Goal: Task Accomplishment & Management: Manage account settings

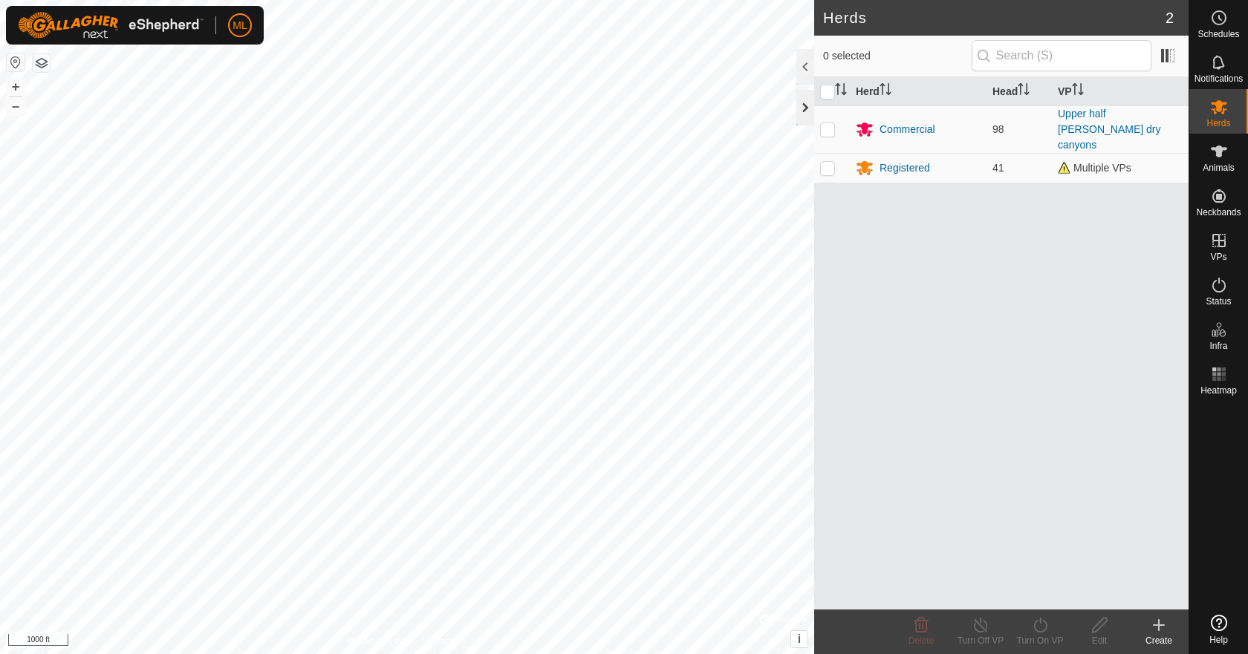
click at [804, 113] on div at bounding box center [805, 108] width 18 height 36
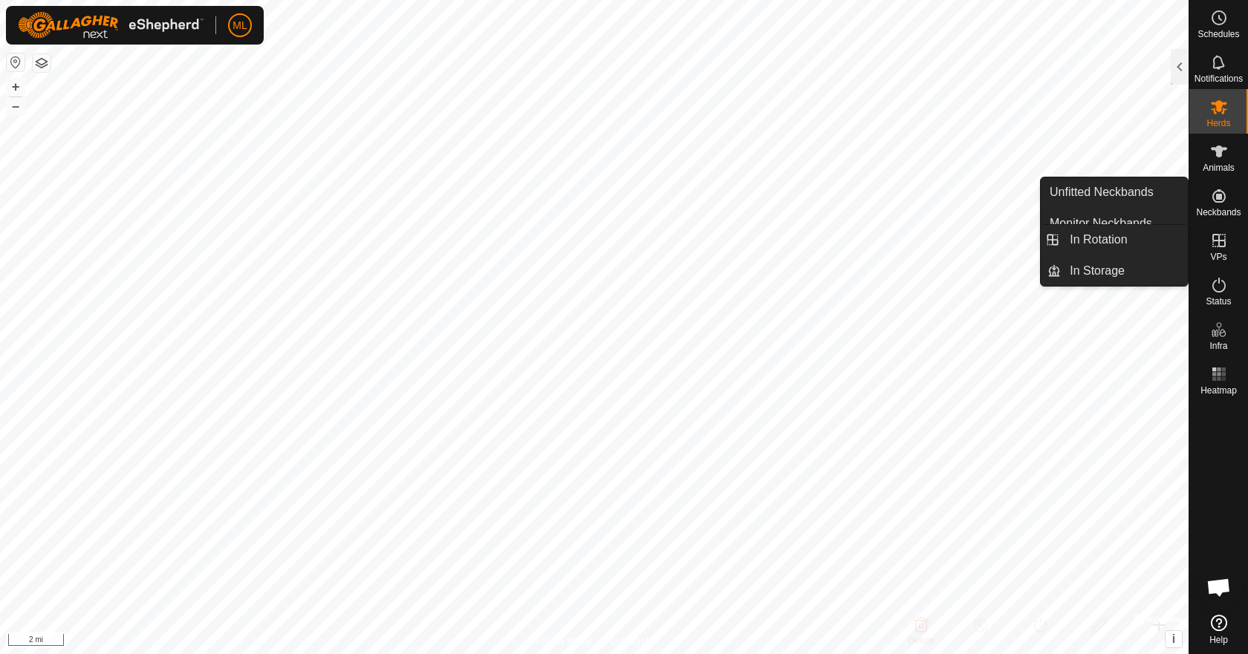
drag, startPoint x: 1214, startPoint y: 231, endPoint x: 1207, endPoint y: 250, distance: 20.7
click at [1216, 239] on icon at bounding box center [1219, 241] width 18 height 18
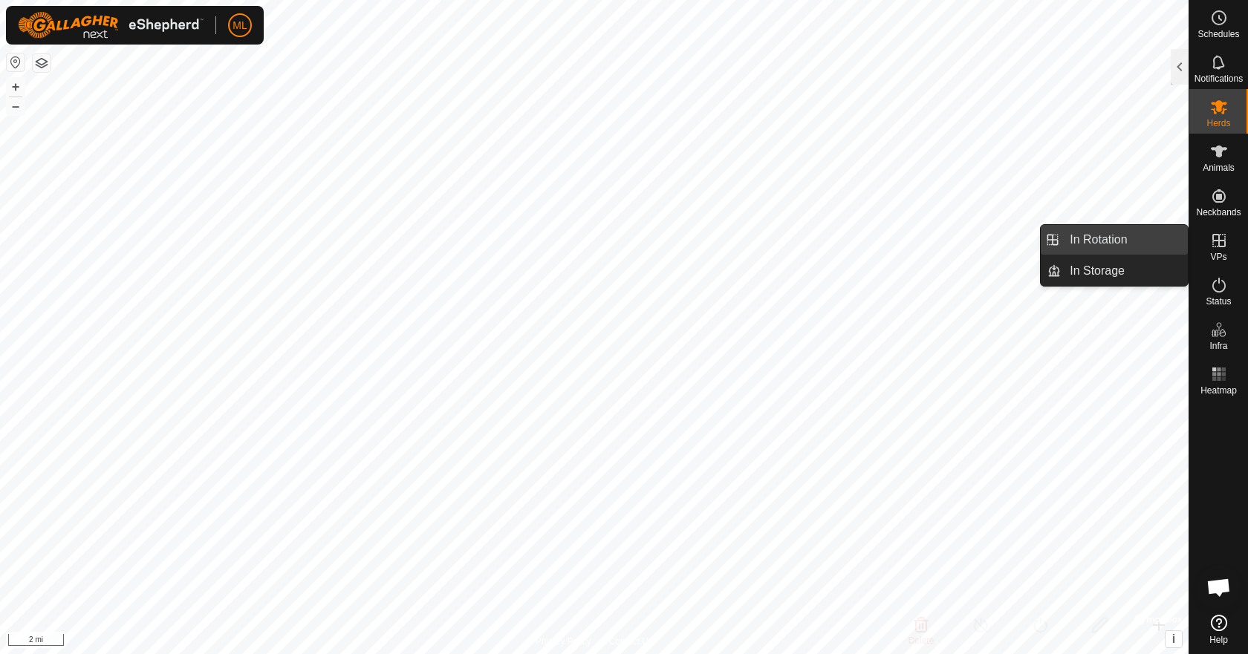
click at [1110, 238] on link "In Rotation" at bounding box center [1124, 240] width 127 height 30
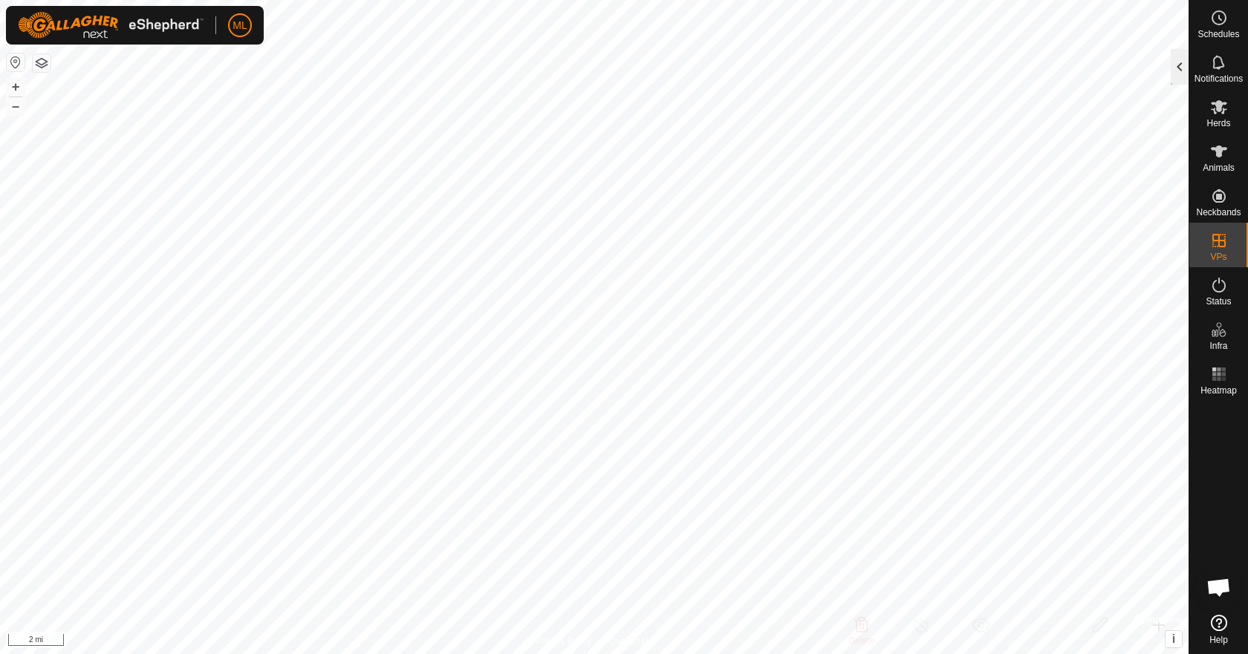
click at [1184, 70] on div at bounding box center [1180, 67] width 18 height 36
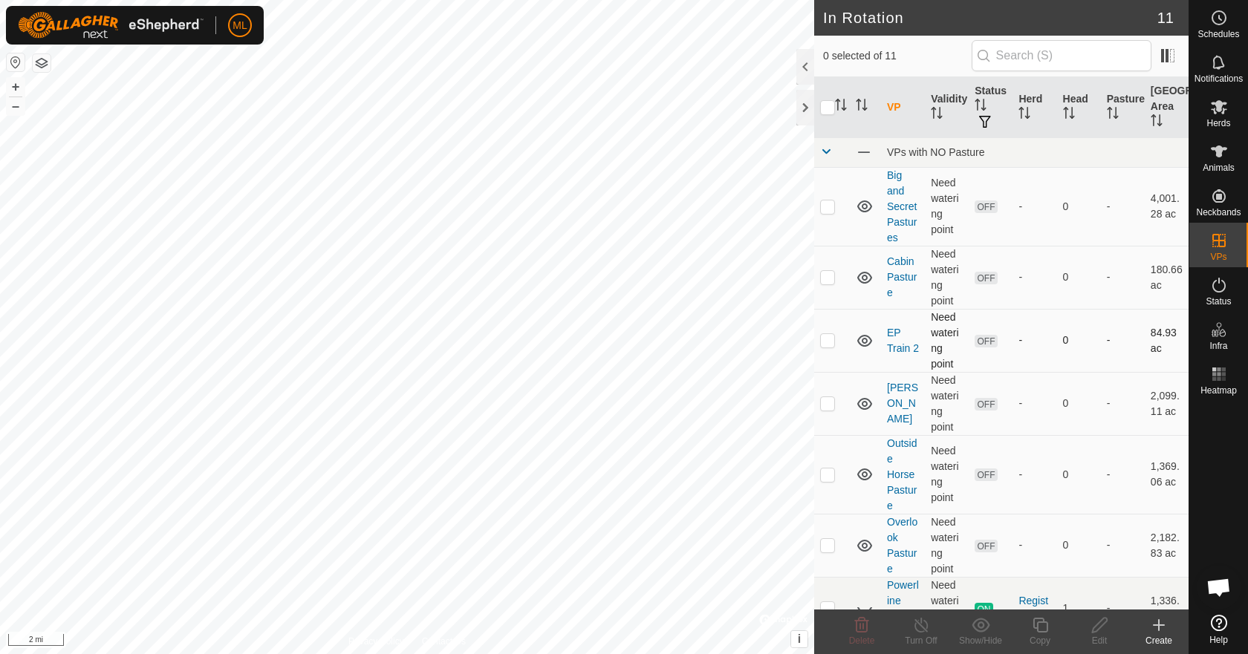
scroll to position [315, 0]
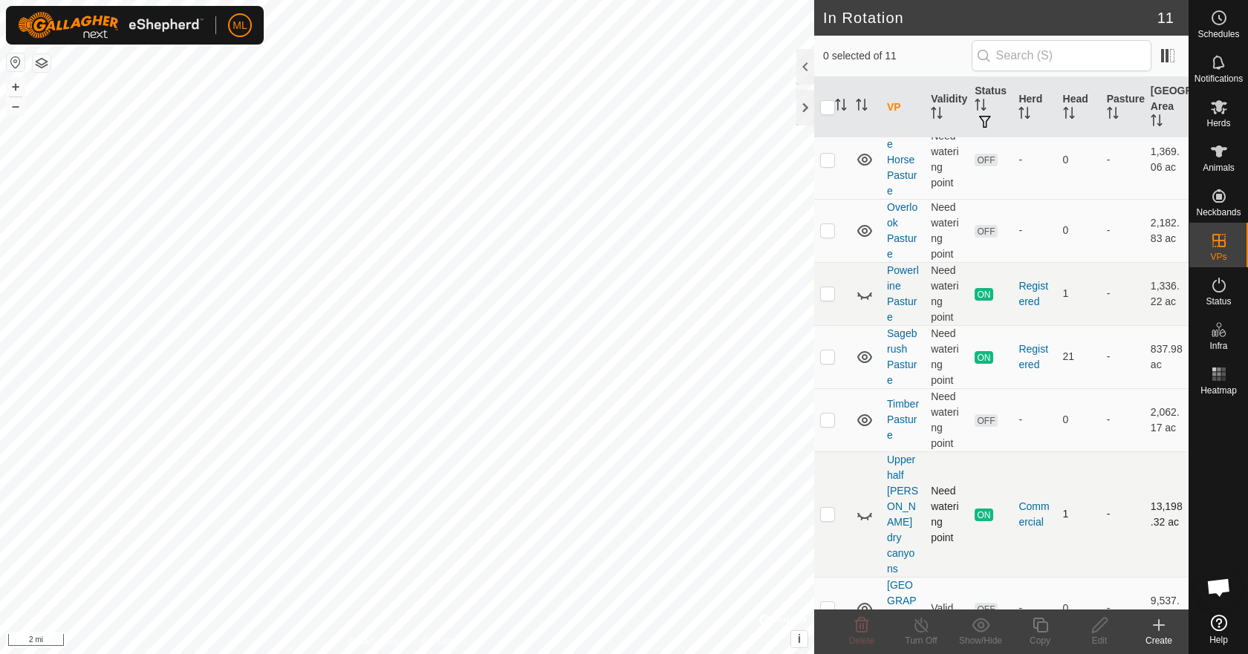
click at [865, 506] on icon at bounding box center [865, 515] width 18 height 18
click at [802, 110] on div at bounding box center [805, 108] width 18 height 36
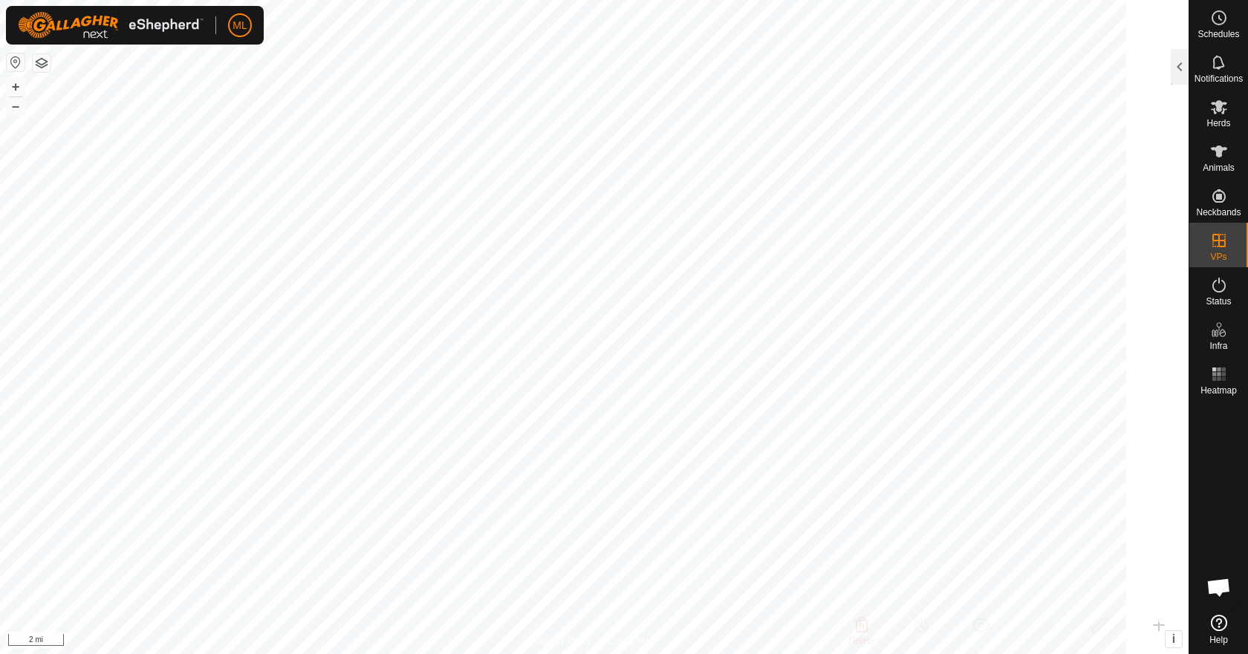
scroll to position [1217, 0]
click at [1185, 76] on div at bounding box center [1180, 67] width 18 height 36
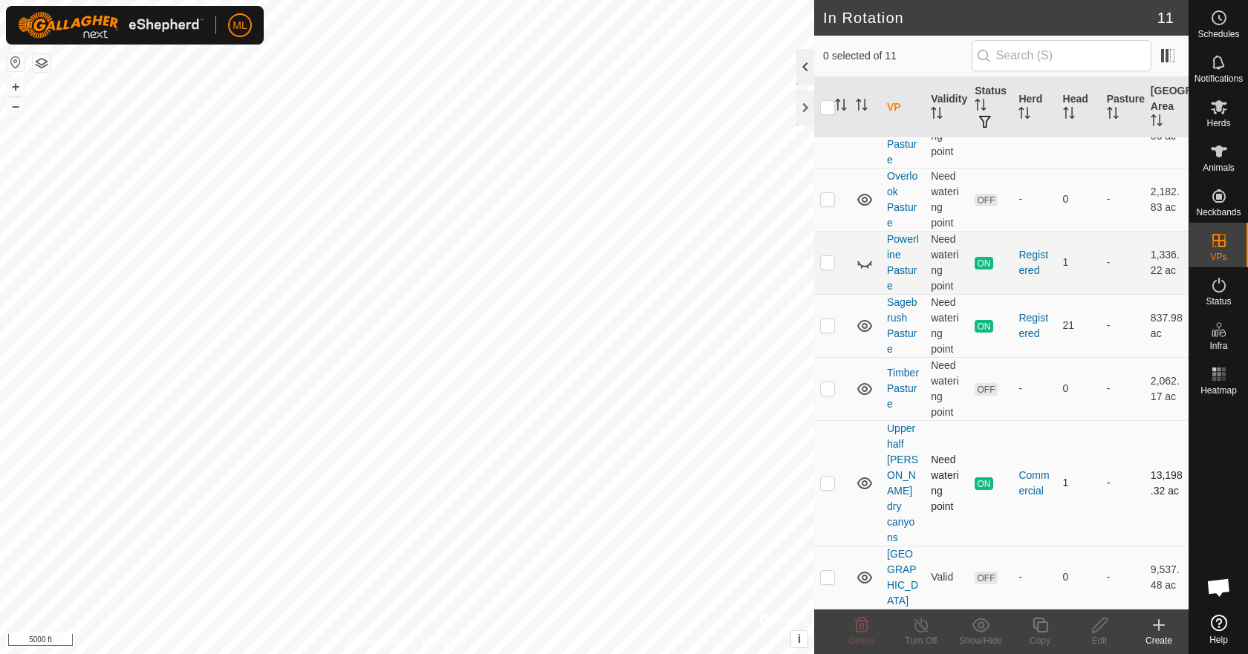
scroll to position [315, 0]
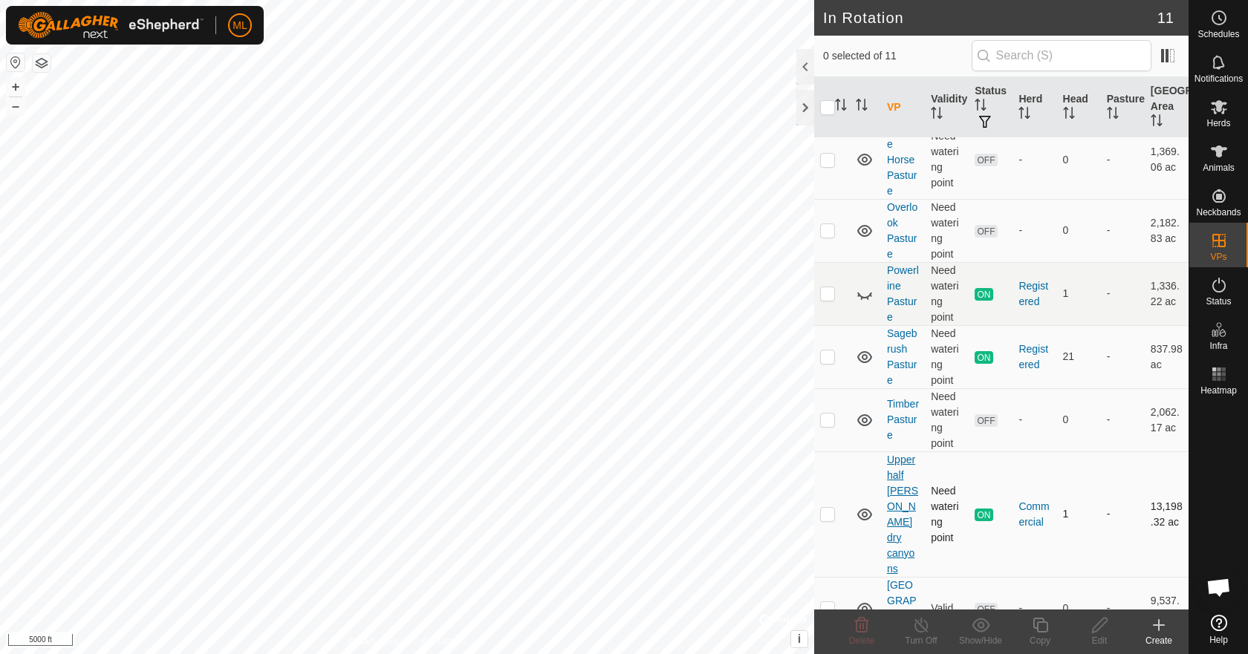
click at [897, 487] on link "Upper half [PERSON_NAME] dry canyons" at bounding box center [902, 514] width 31 height 121
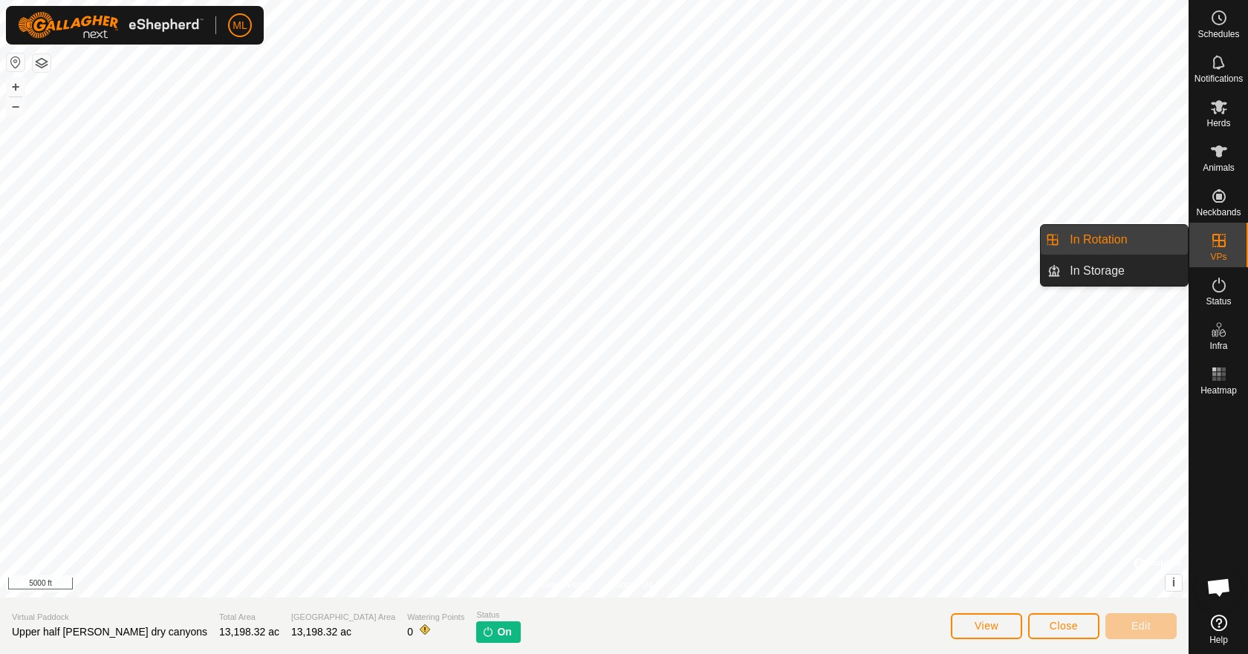
click at [1139, 239] on link "In Rotation" at bounding box center [1124, 240] width 127 height 30
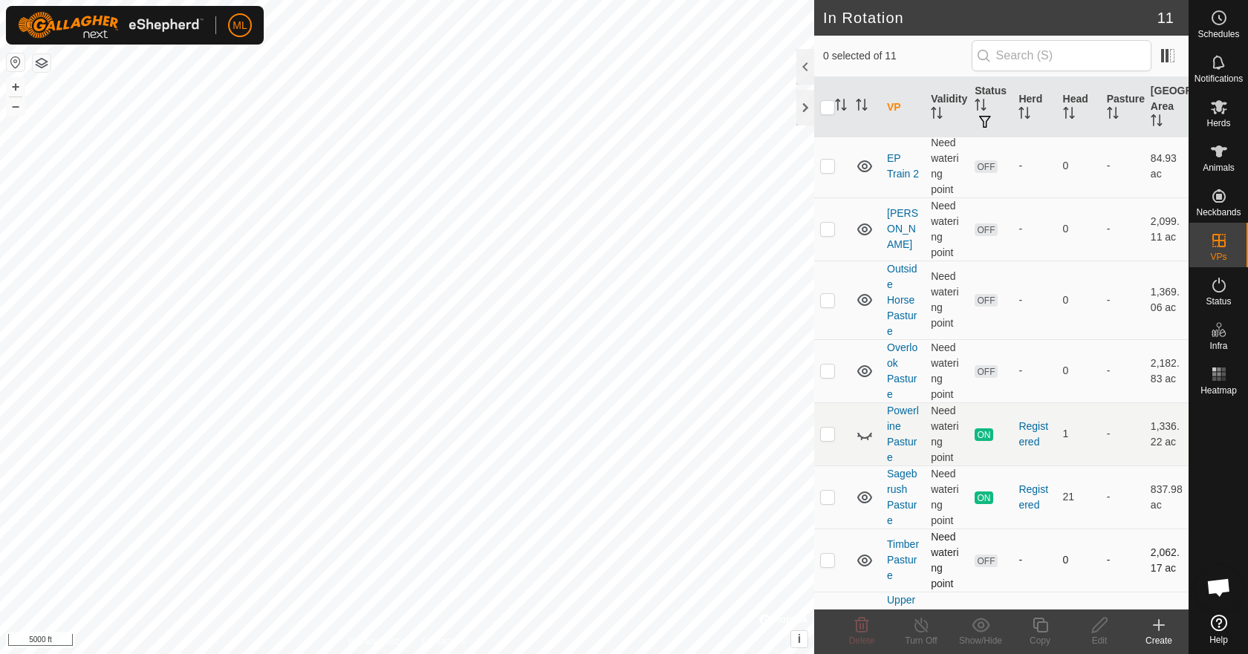
scroll to position [315, 0]
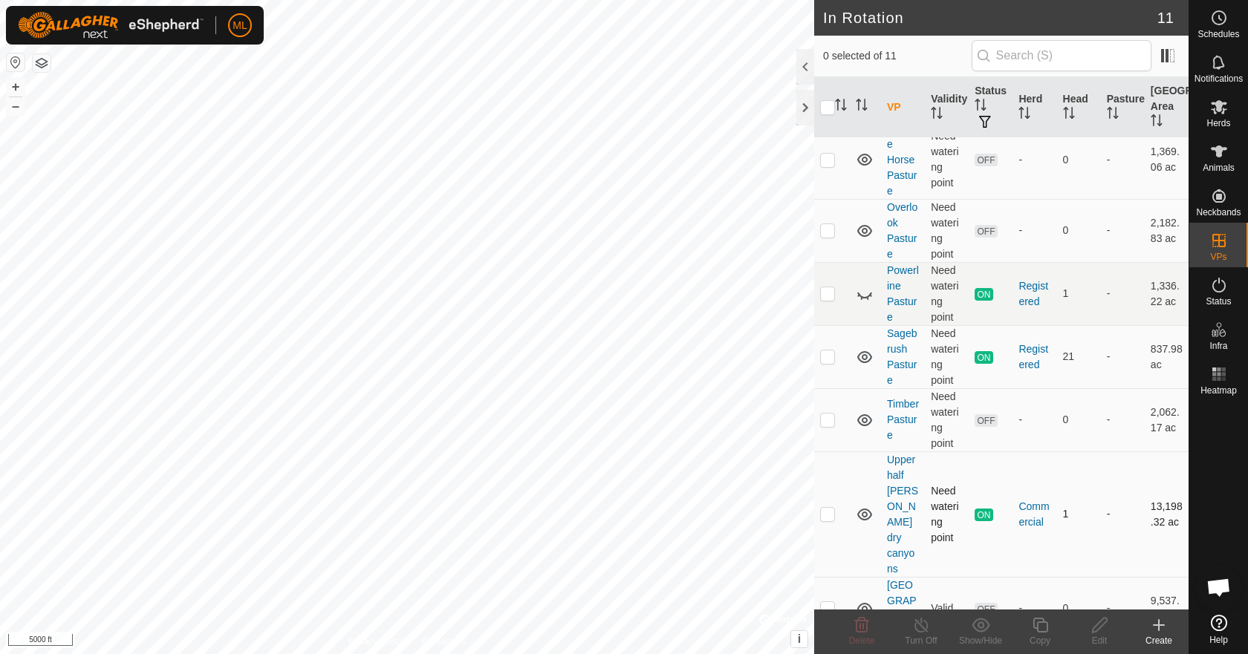
click at [981, 509] on span "ON" at bounding box center [983, 515] width 18 height 13
click at [1006, 495] on td "ON" at bounding box center [991, 515] width 44 height 126
click at [1032, 501] on div "Commercial" at bounding box center [1034, 514] width 32 height 31
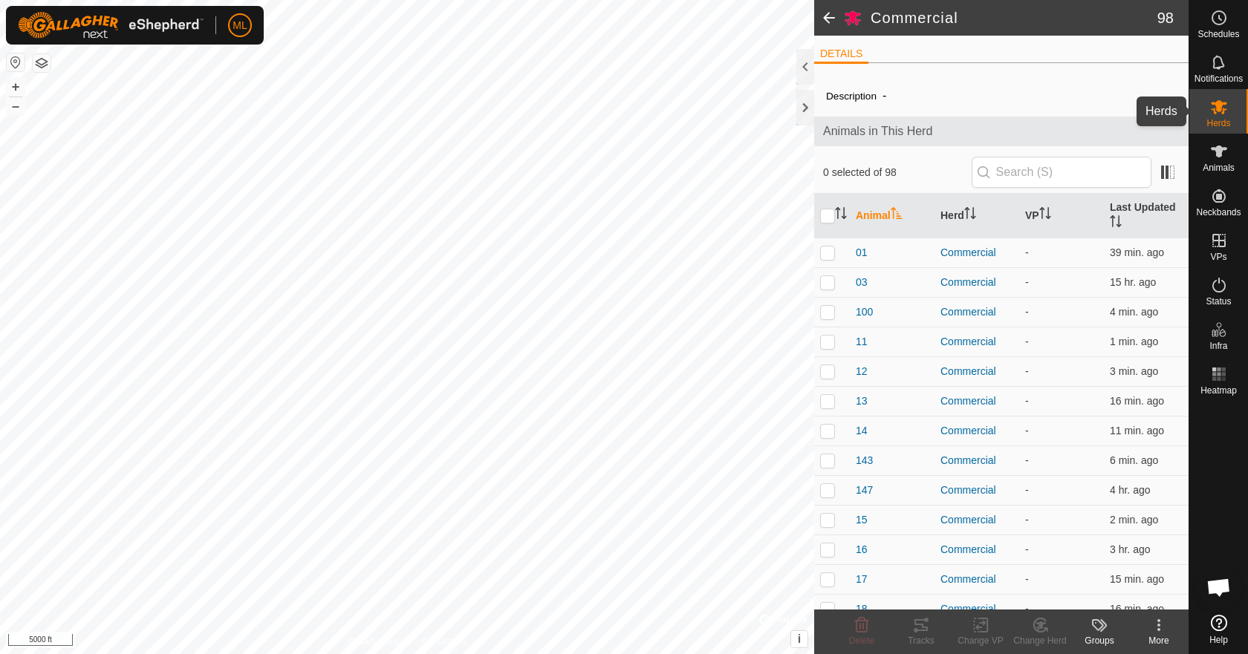
click at [1223, 108] on icon at bounding box center [1219, 107] width 18 height 18
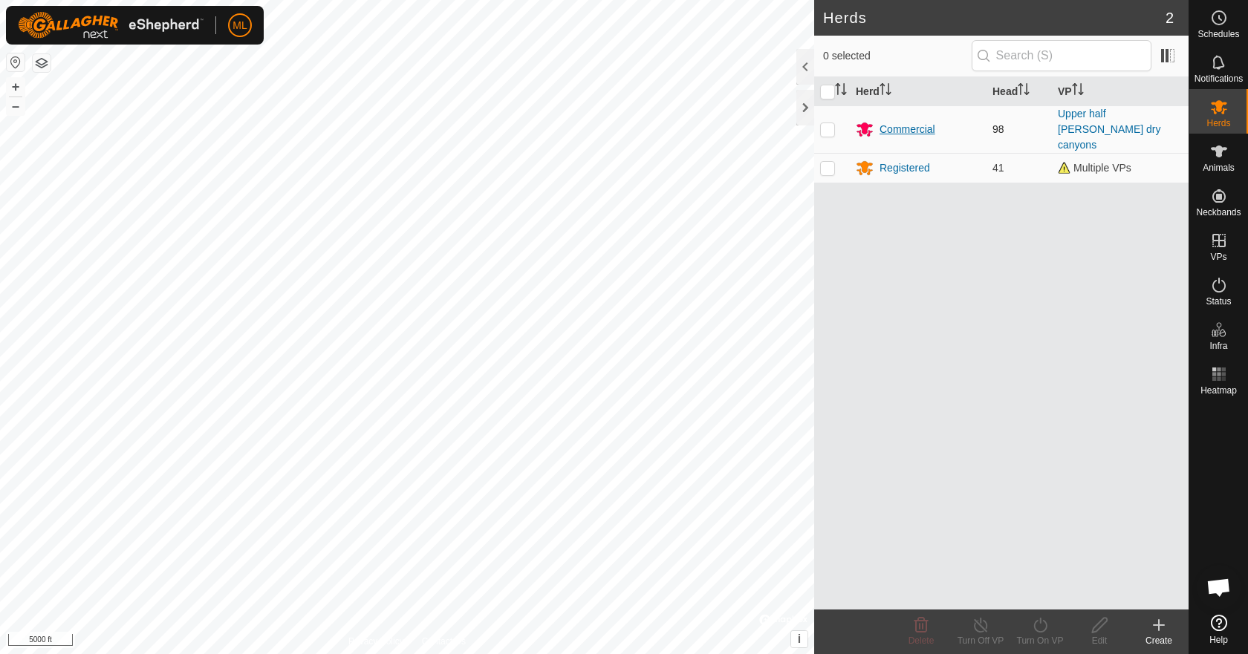
click at [896, 122] on div "Commercial" at bounding box center [907, 130] width 56 height 16
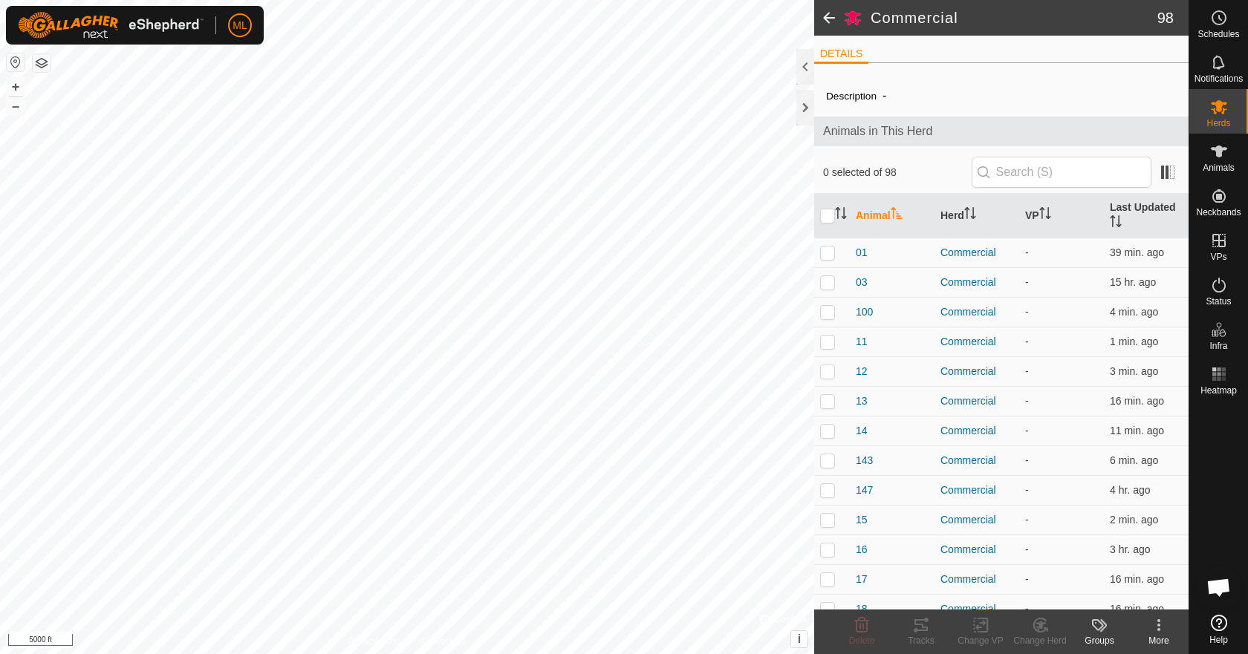
click at [807, 71] on div at bounding box center [805, 67] width 18 height 36
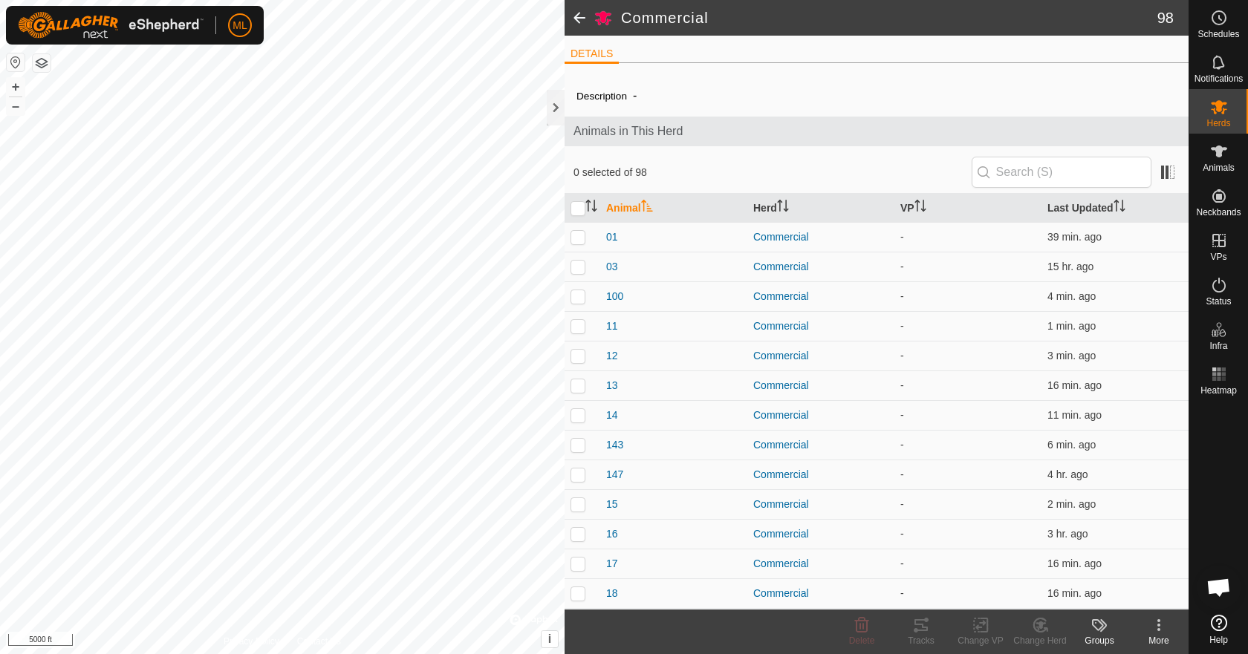
click at [1160, 628] on icon at bounding box center [1159, 625] width 18 height 18
click at [1098, 623] on icon at bounding box center [1099, 625] width 18 height 18
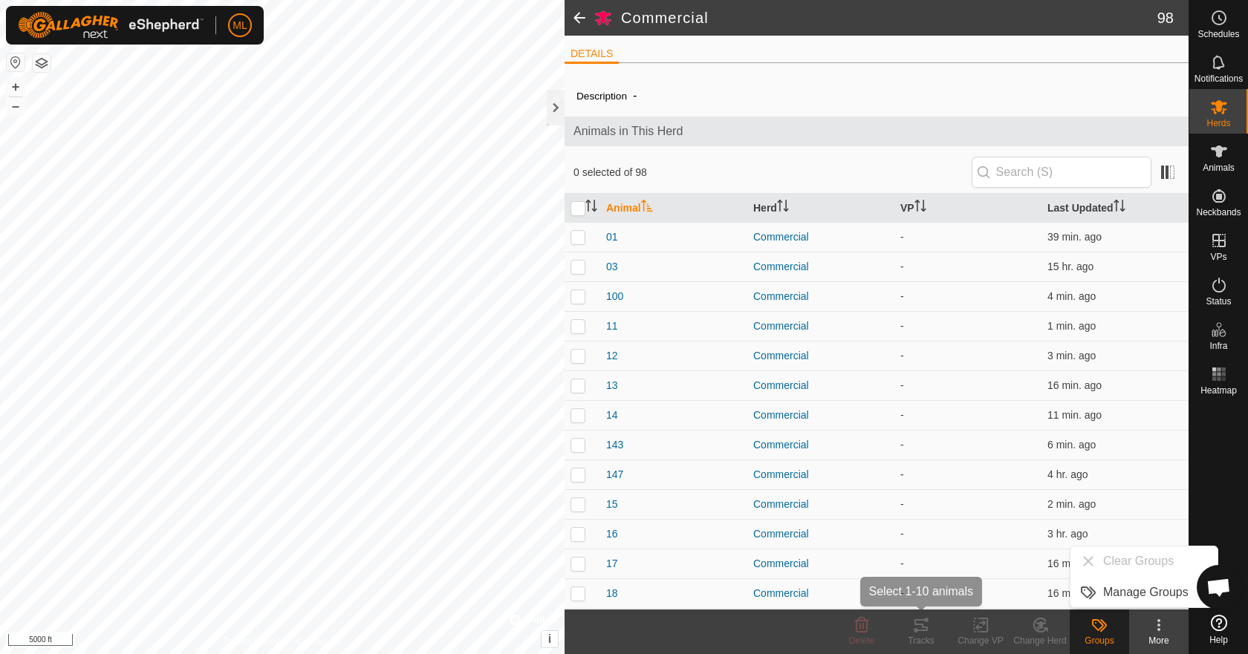
click at [929, 634] on icon at bounding box center [921, 625] width 18 height 18
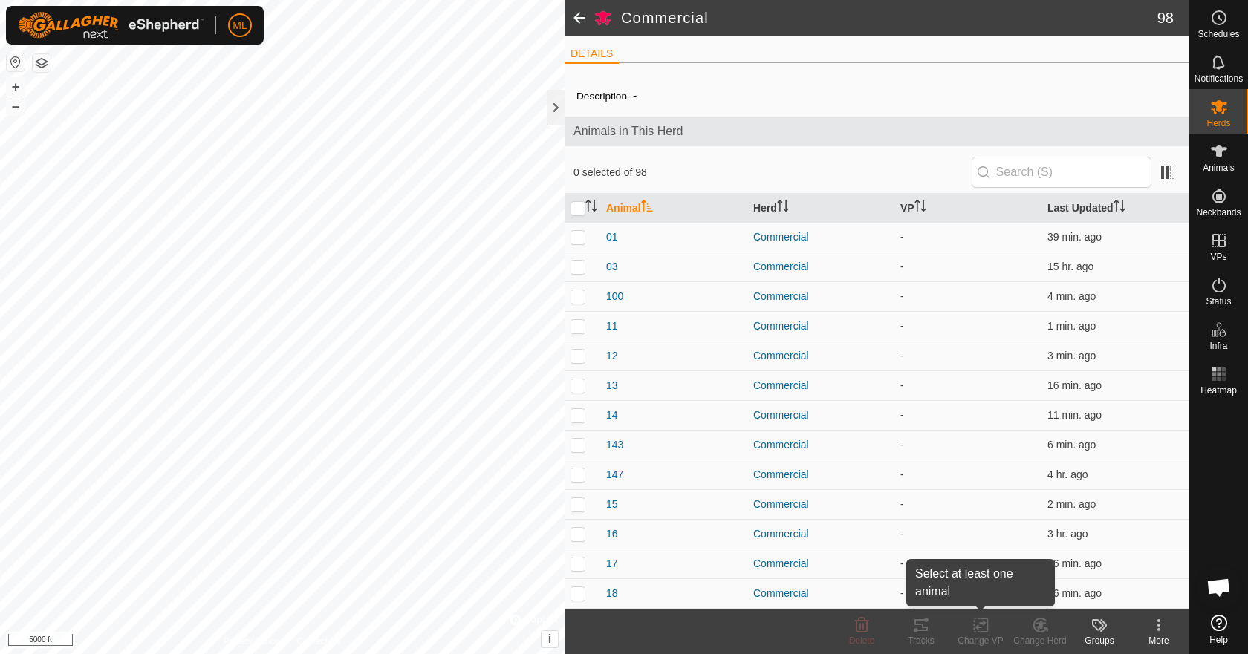
click at [977, 636] on div "Change VP" at bounding box center [980, 640] width 59 height 13
click at [579, 205] on input "checkbox" at bounding box center [577, 208] width 15 height 15
checkbox input "true"
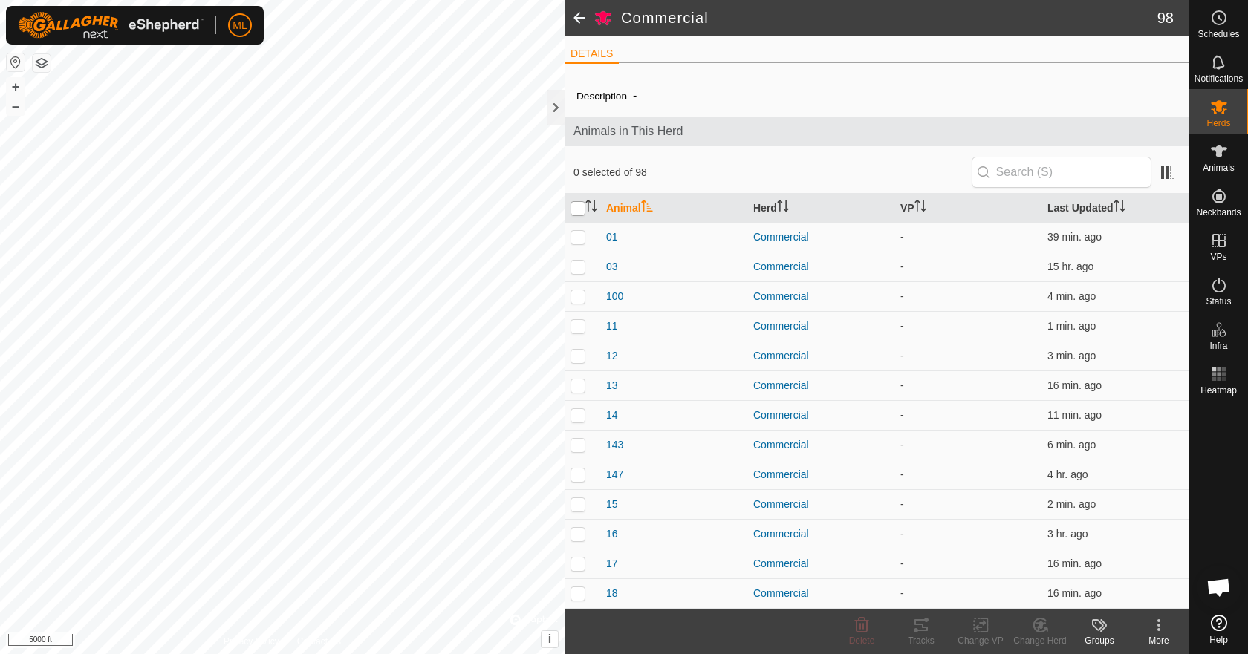
checkbox input "true"
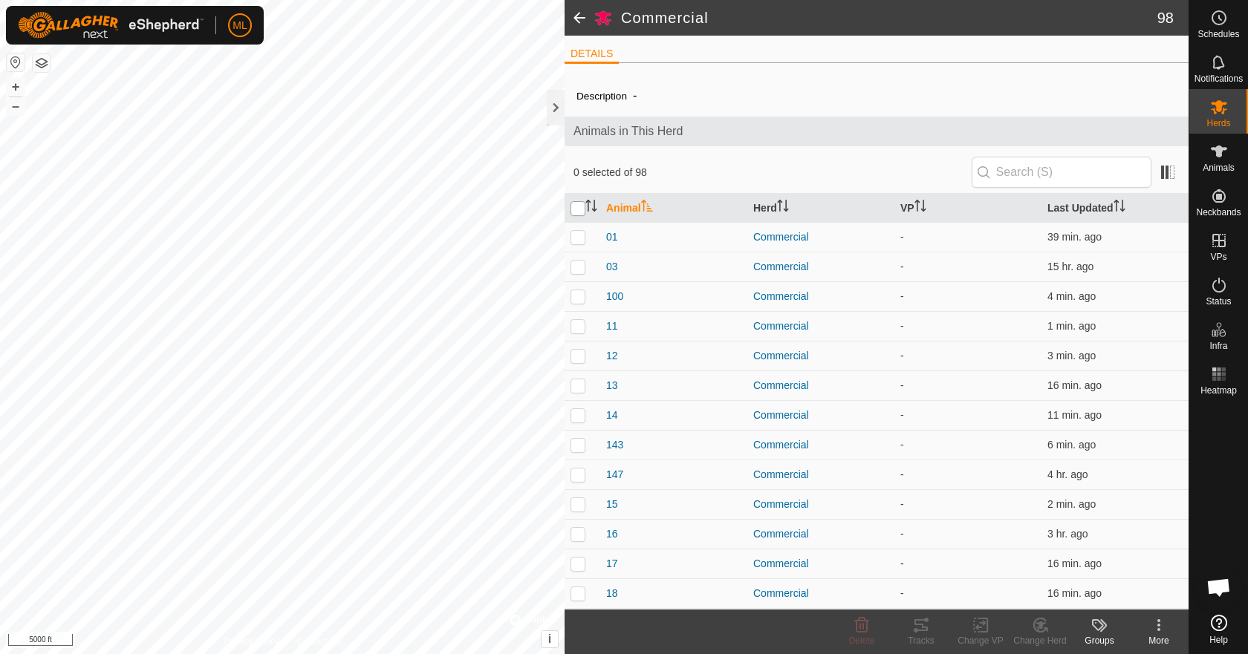
checkbox input "true"
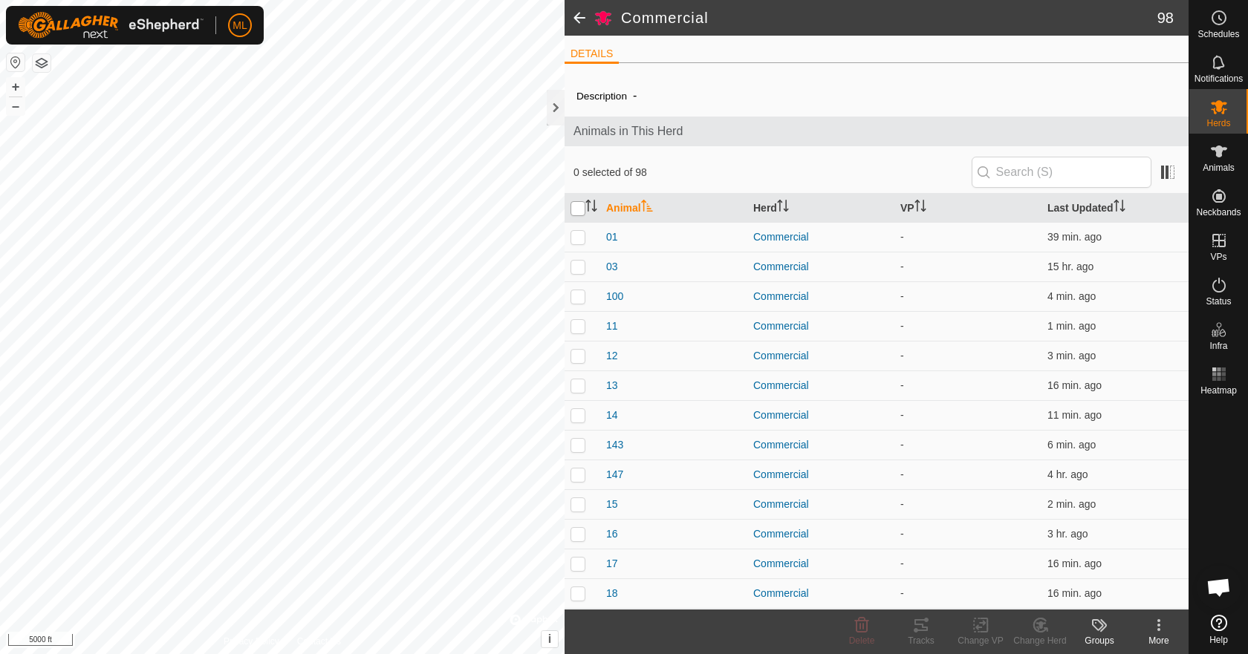
checkbox input "true"
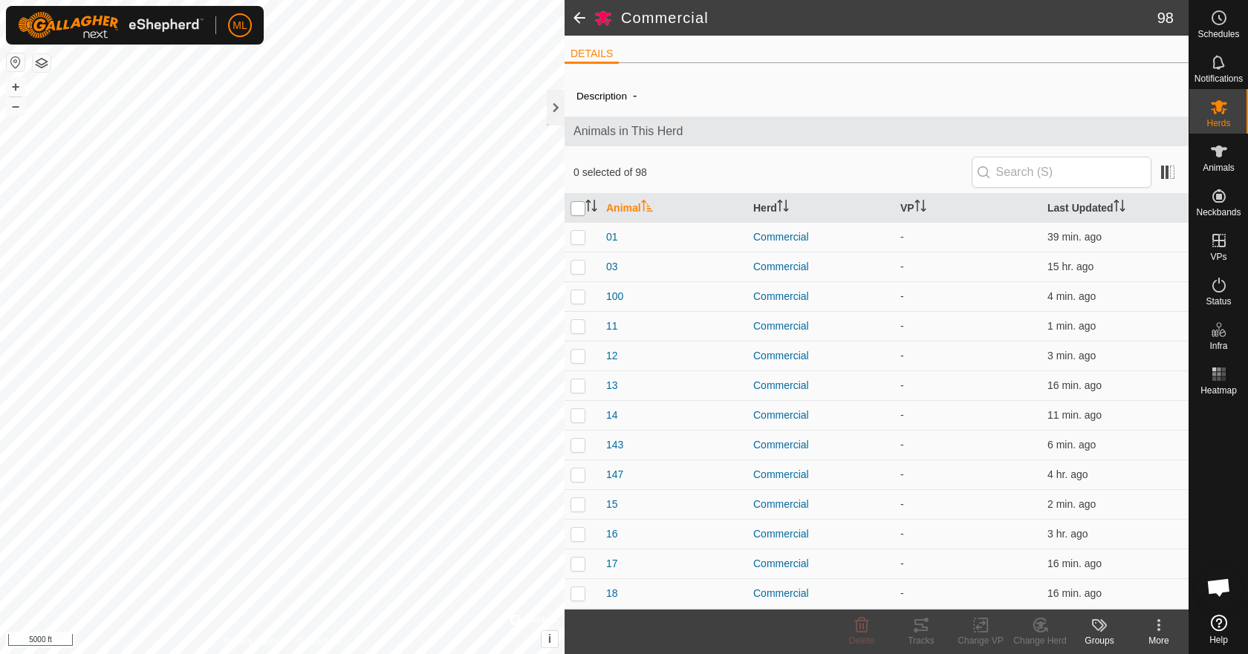
checkbox input "true"
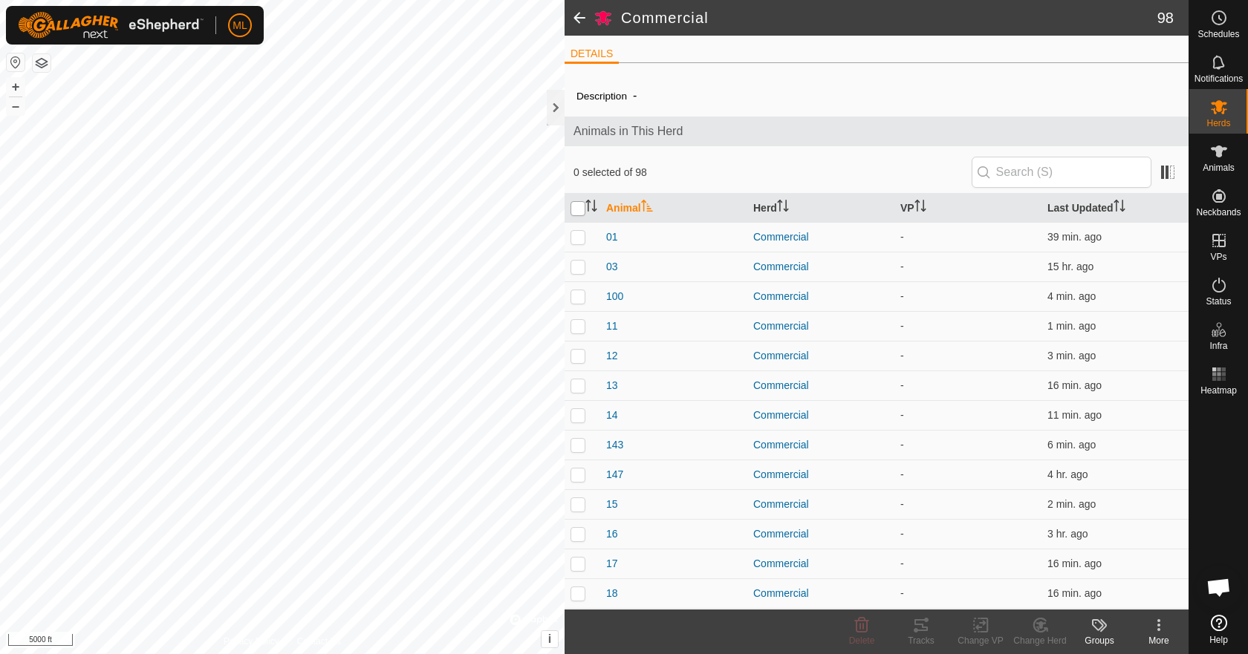
checkbox input "true"
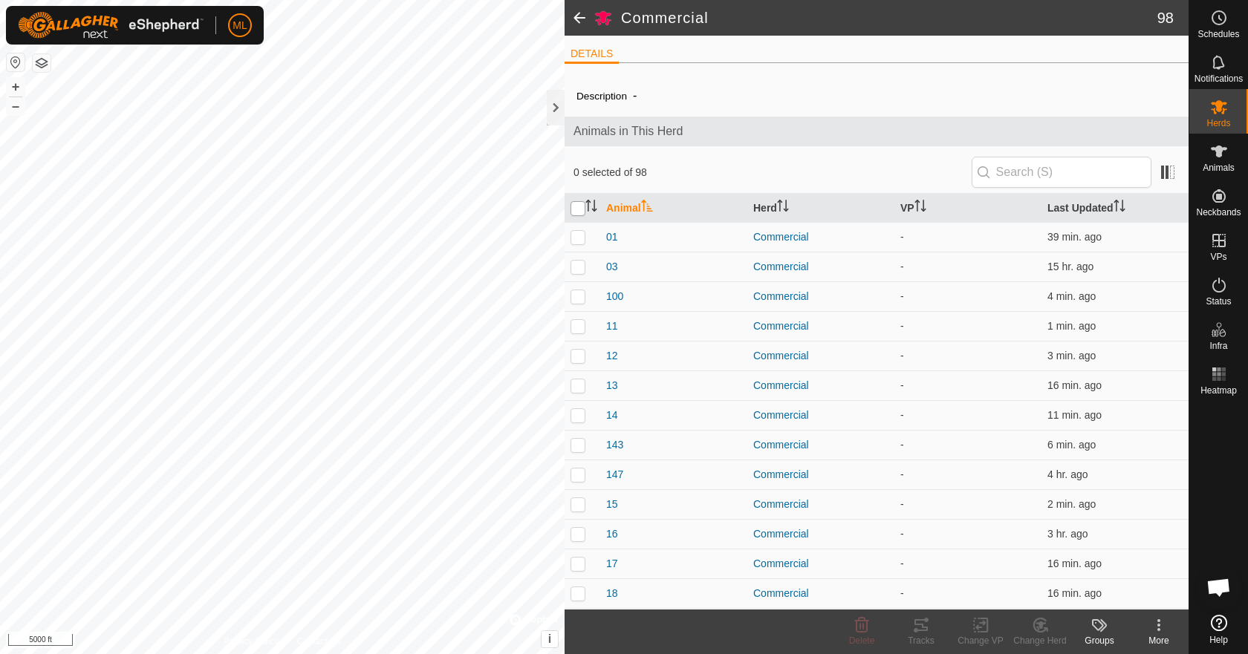
checkbox input "true"
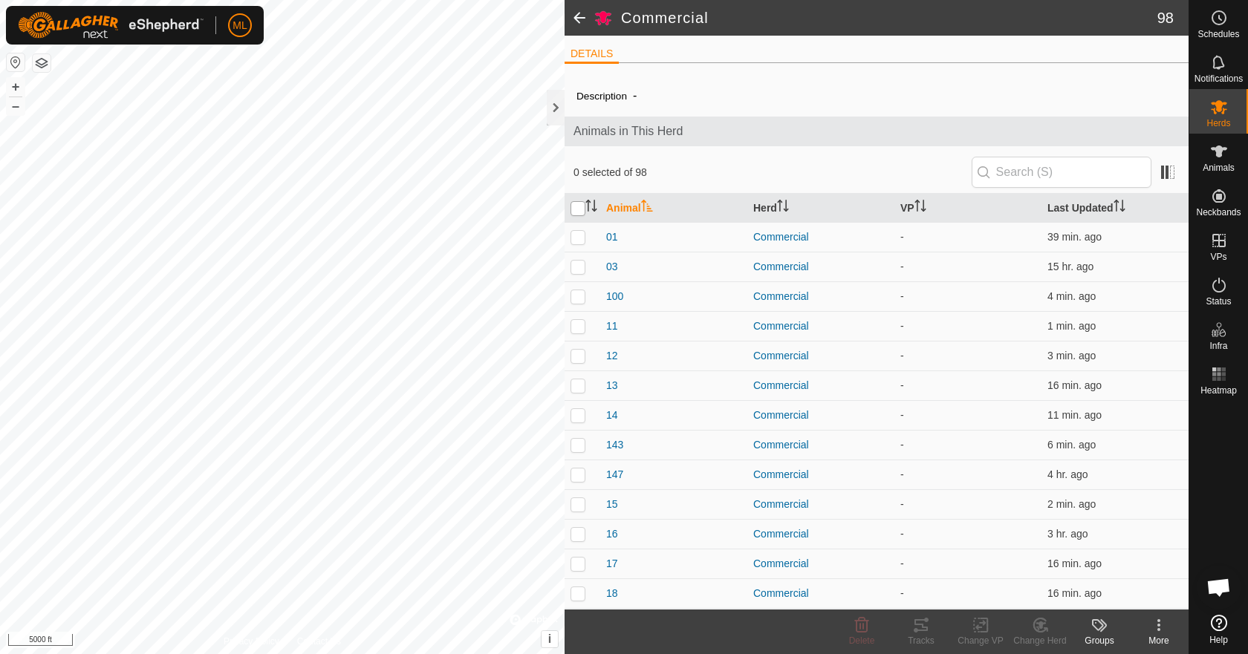
checkbox input "true"
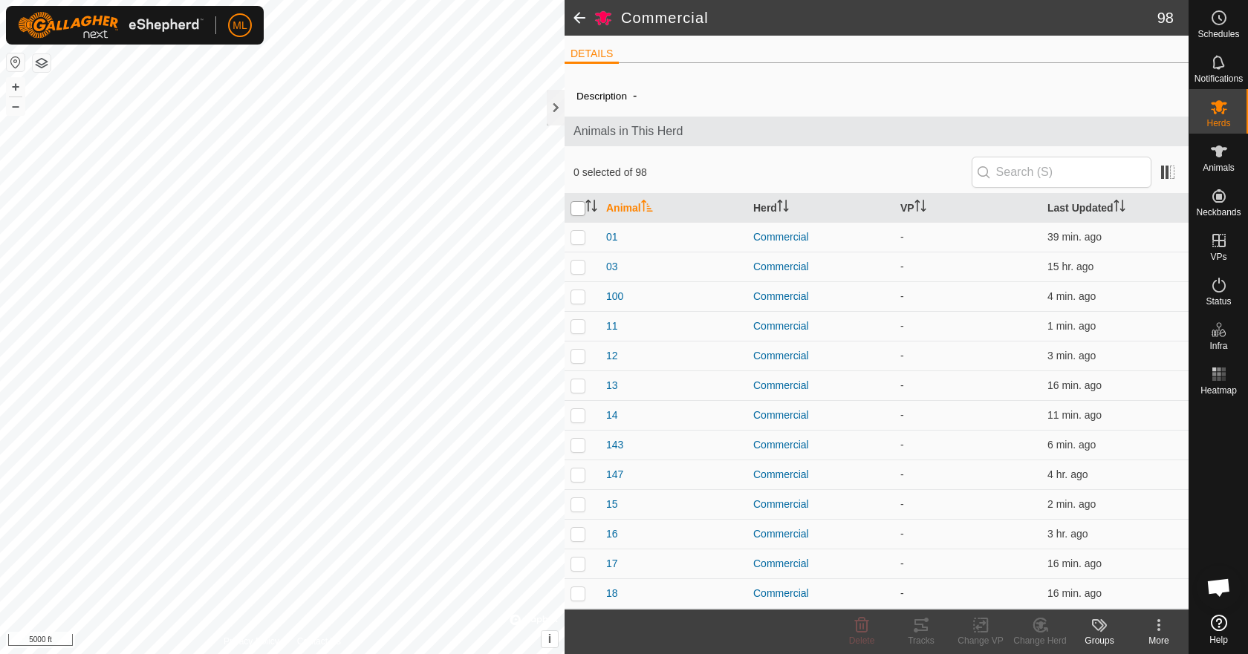
checkbox input "true"
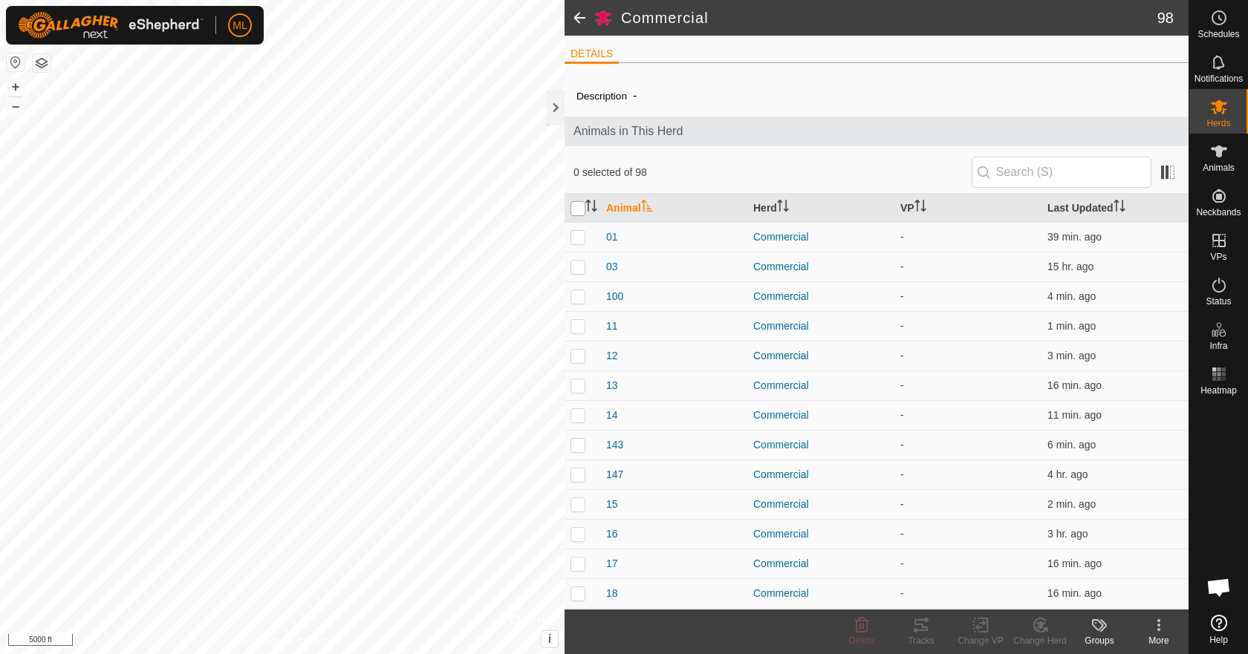
checkbox input "true"
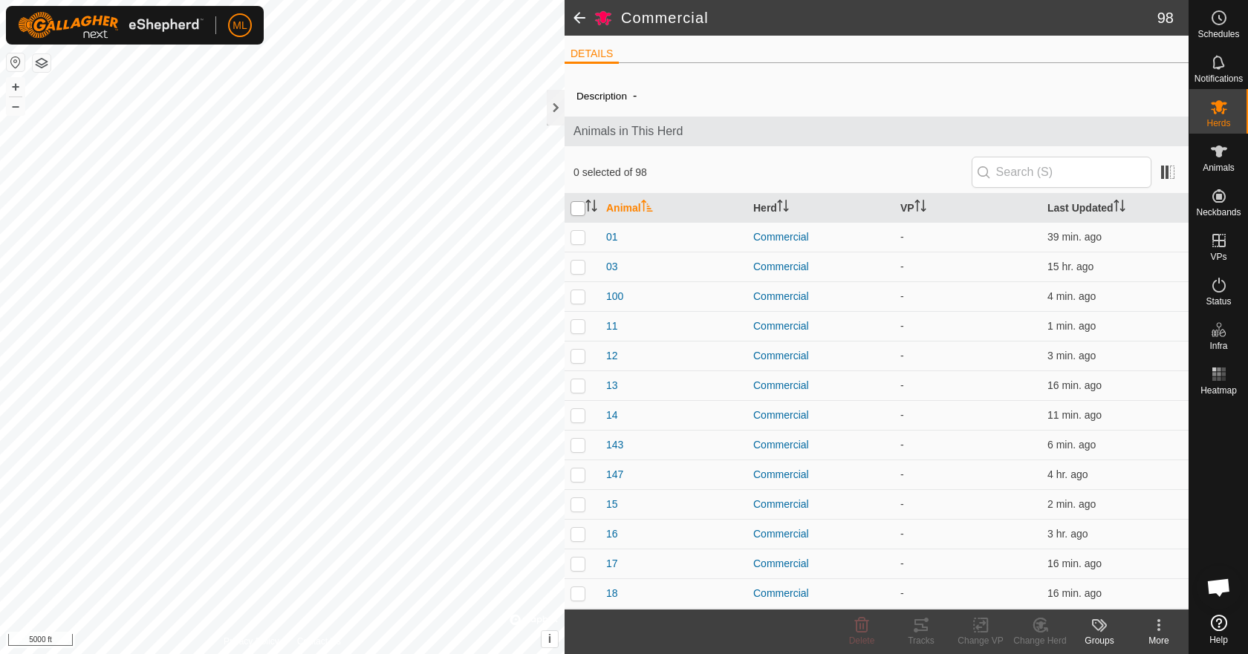
checkbox input "true"
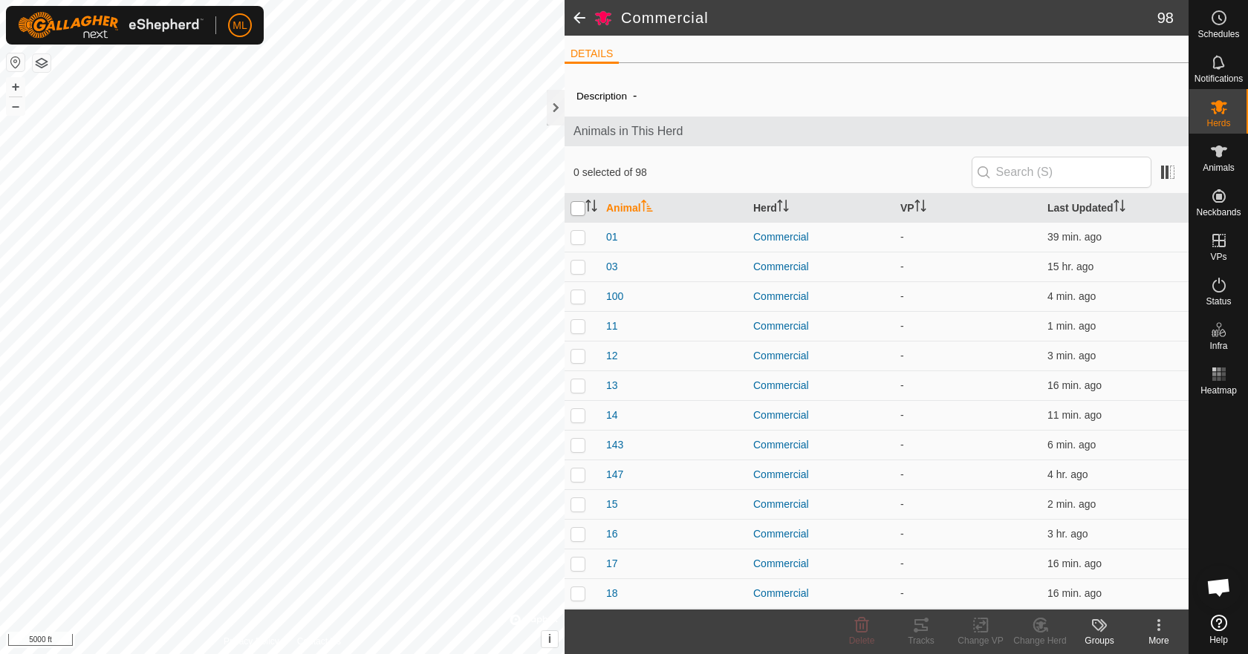
checkbox input "true"
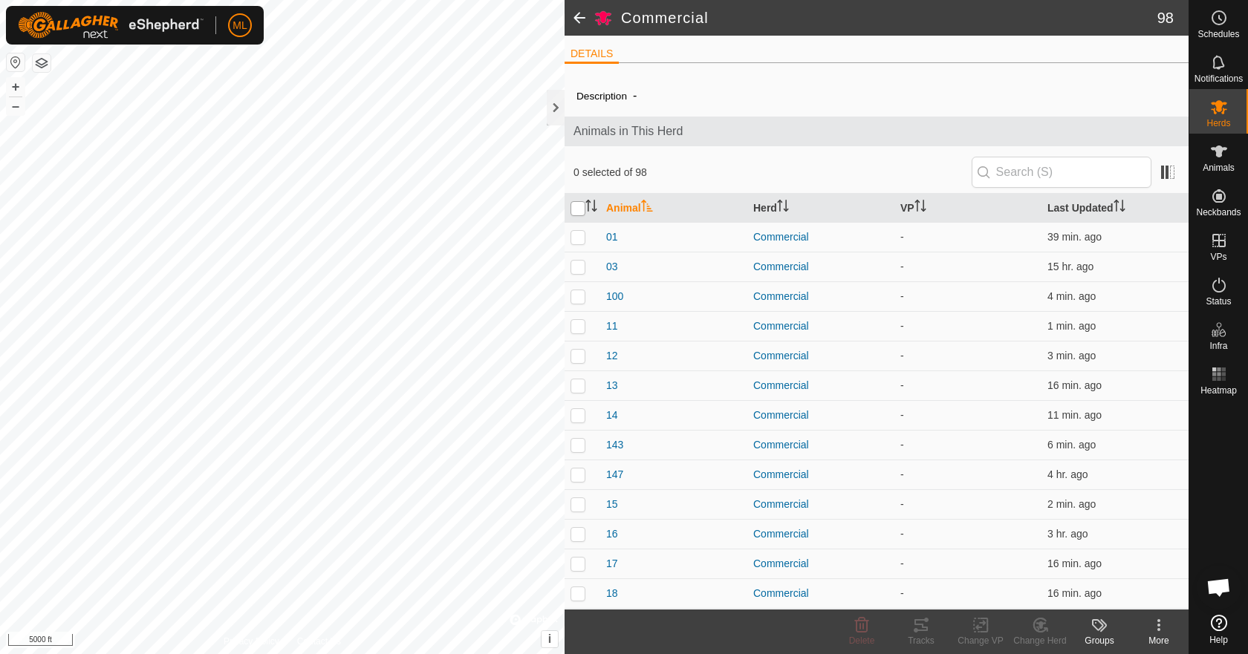
checkbox input "true"
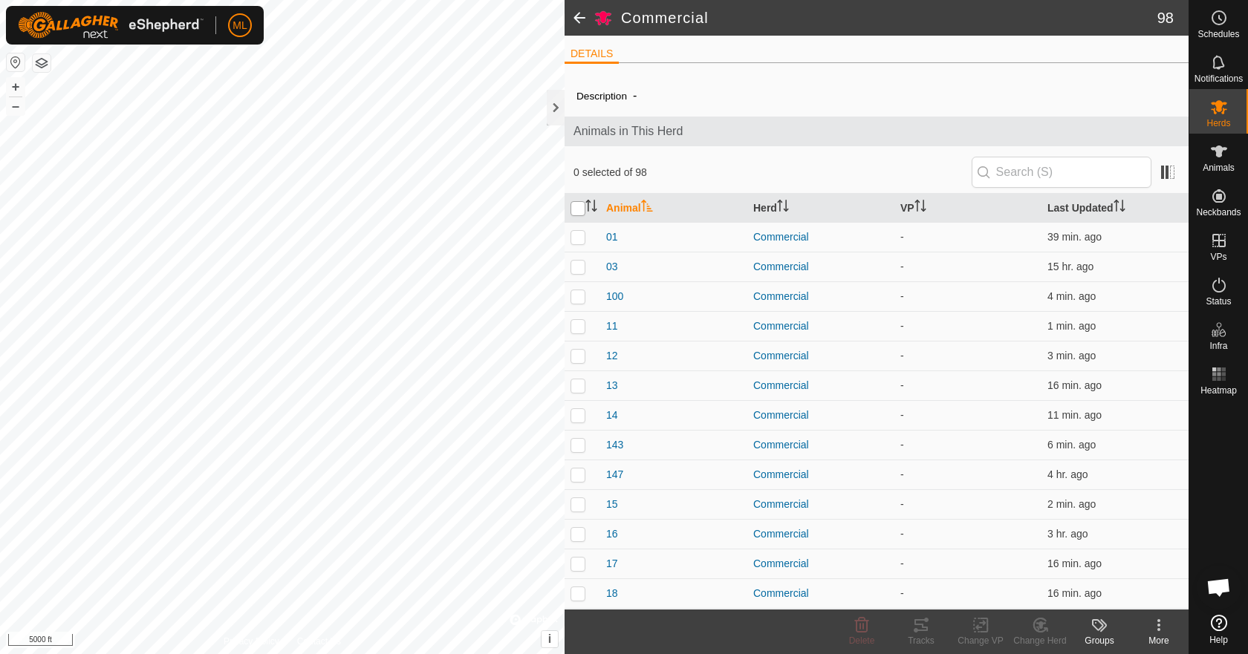
checkbox input "true"
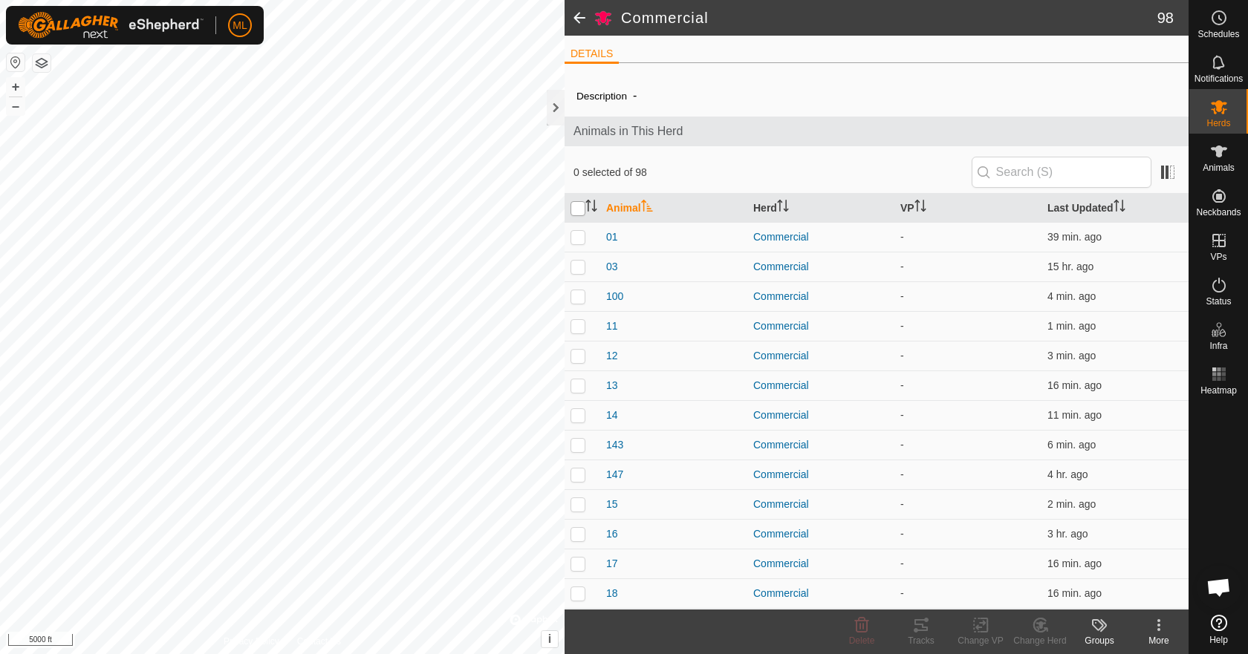
checkbox input "true"
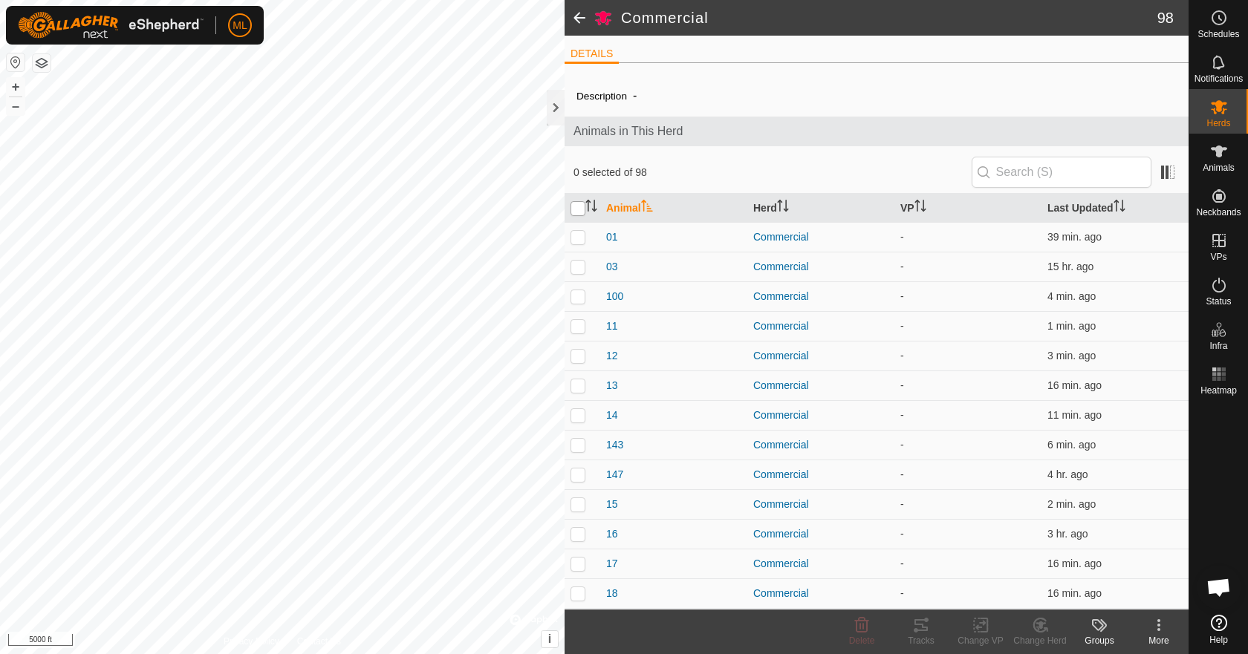
checkbox input "true"
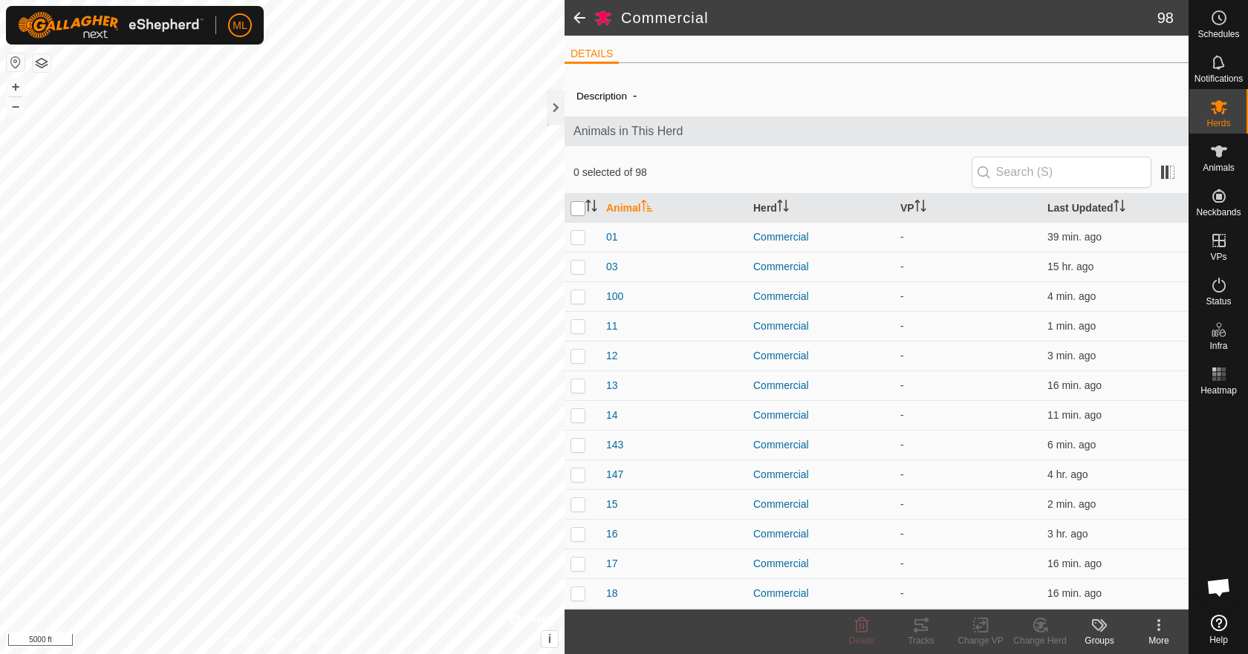
checkbox input "true"
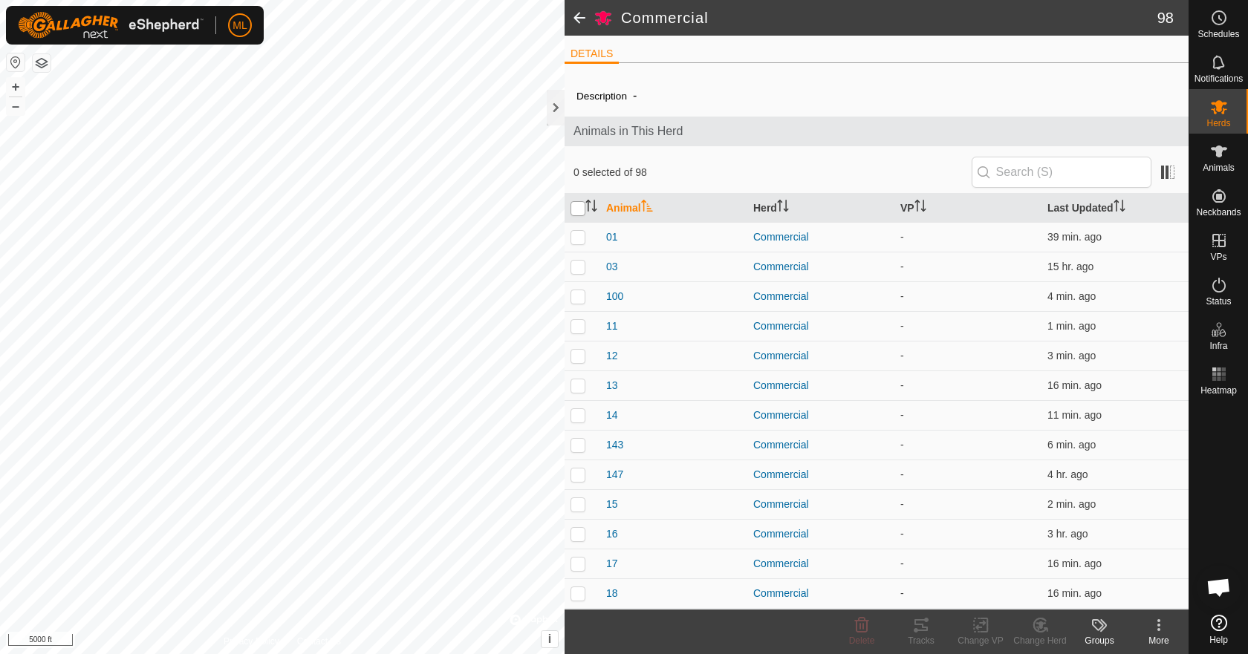
checkbox input "true"
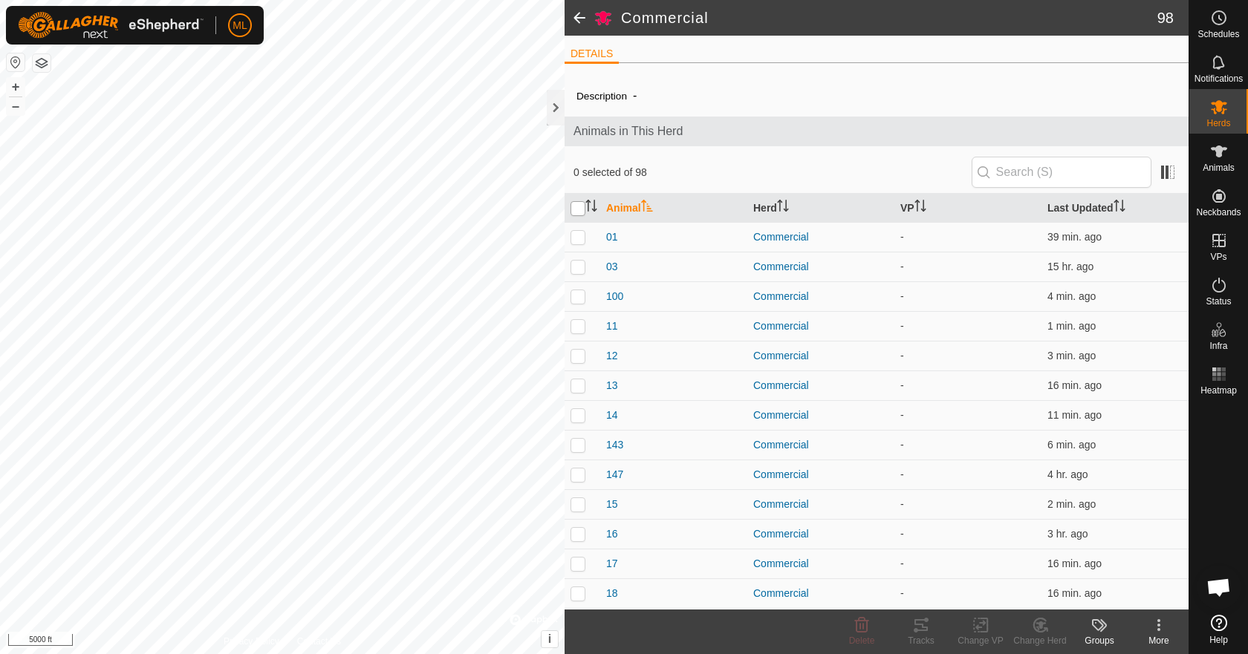
checkbox input "true"
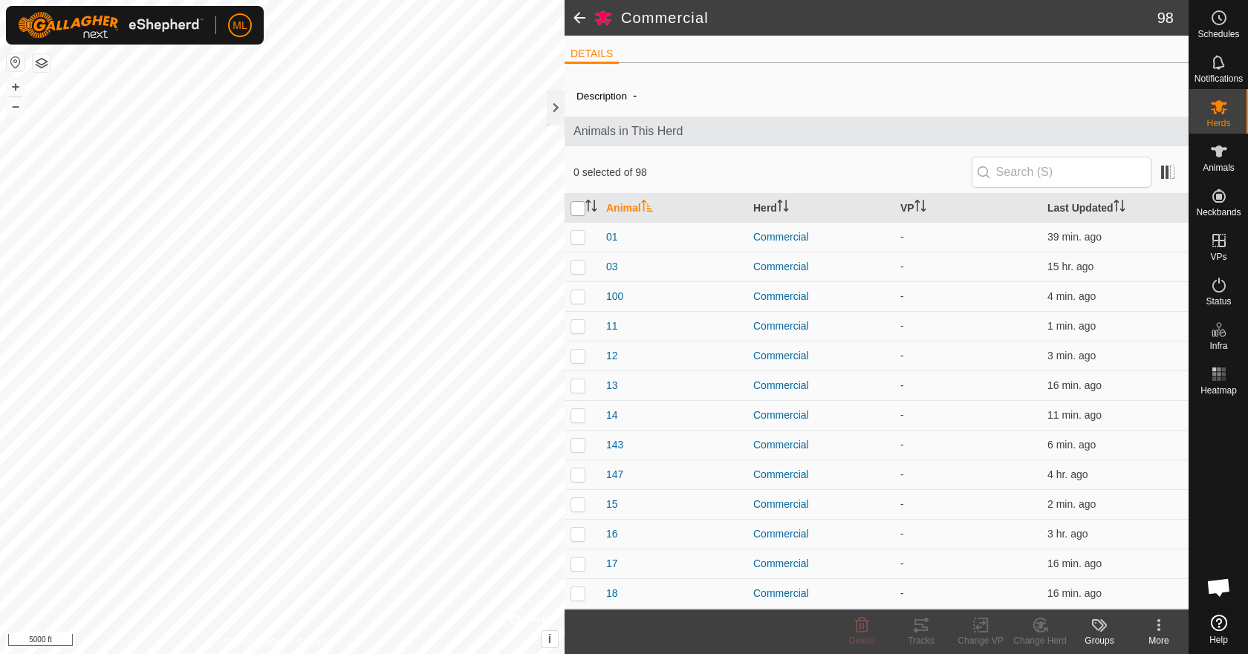
checkbox input "true"
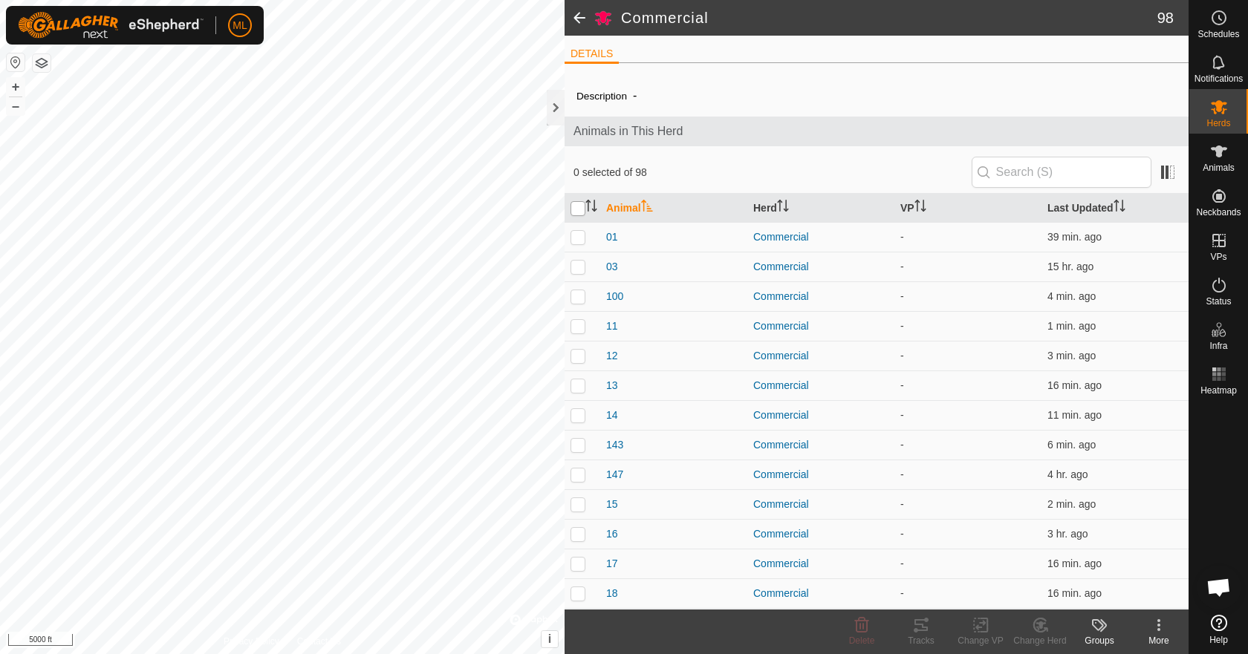
checkbox input "true"
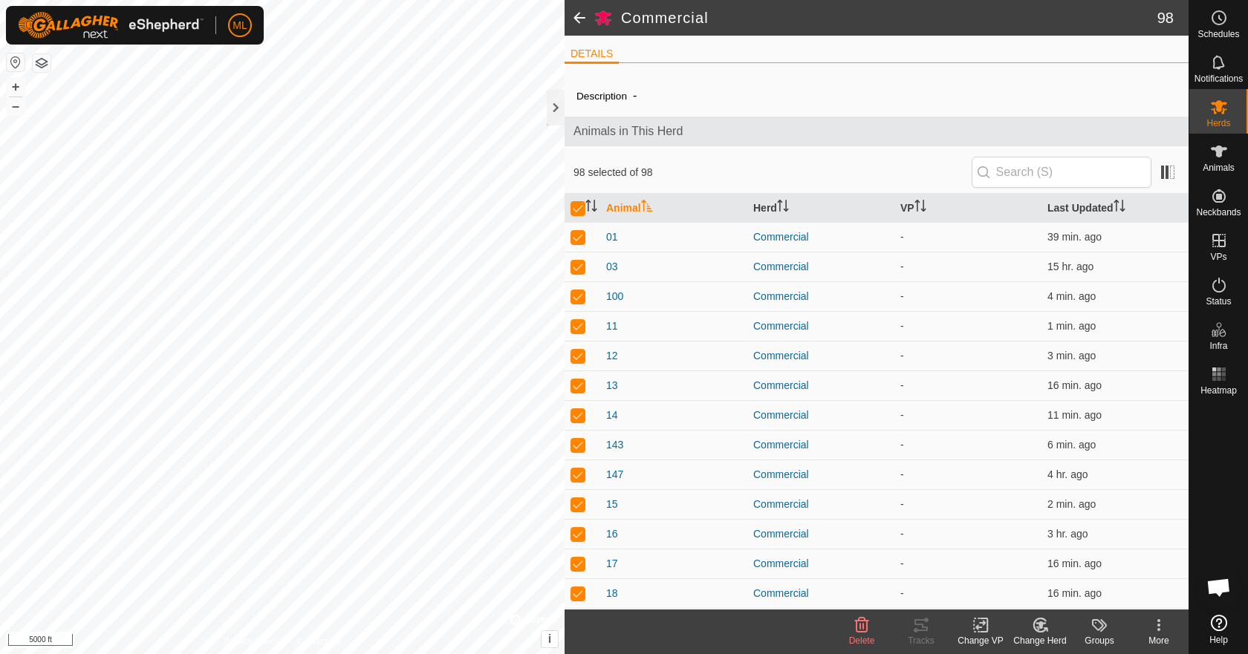
click at [556, 101] on div at bounding box center [556, 108] width 18 height 36
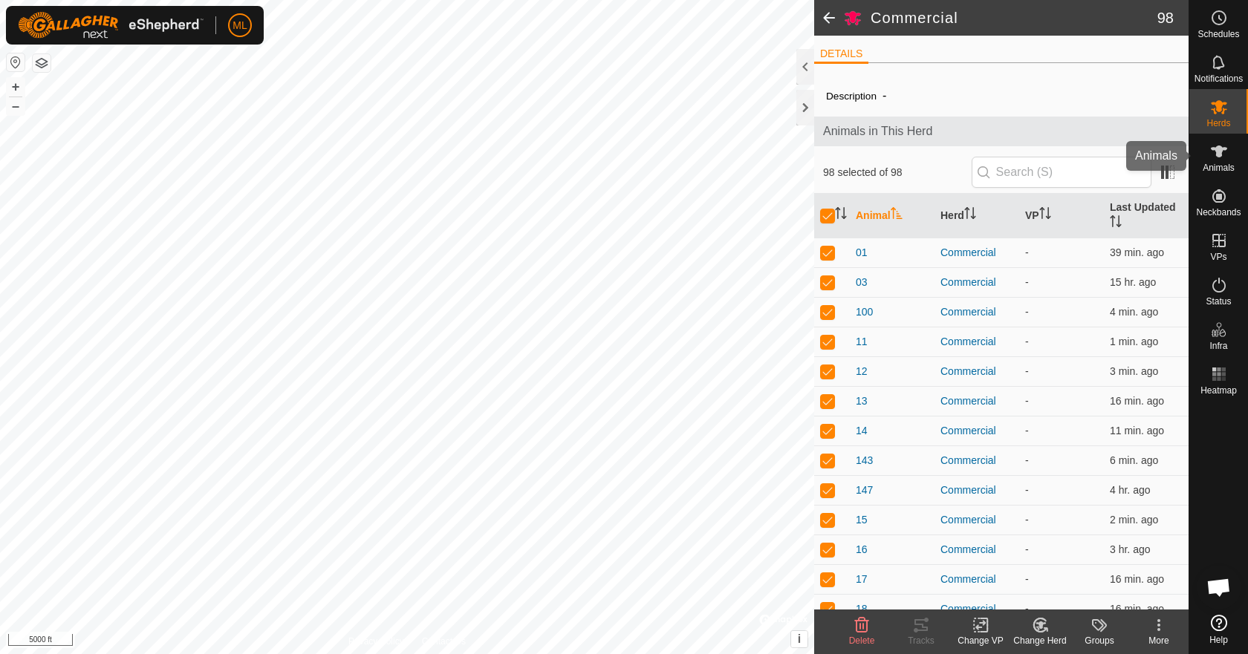
click at [1217, 159] on icon at bounding box center [1219, 152] width 18 height 18
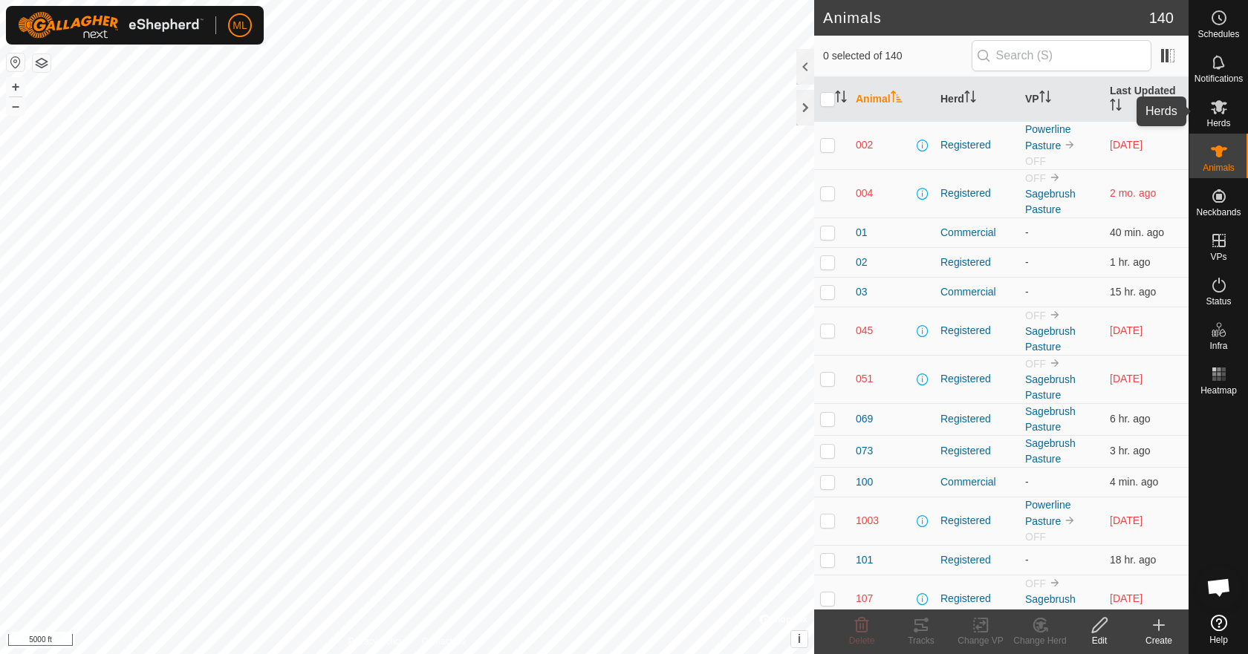
click at [1217, 120] on span "Herds" at bounding box center [1218, 123] width 24 height 9
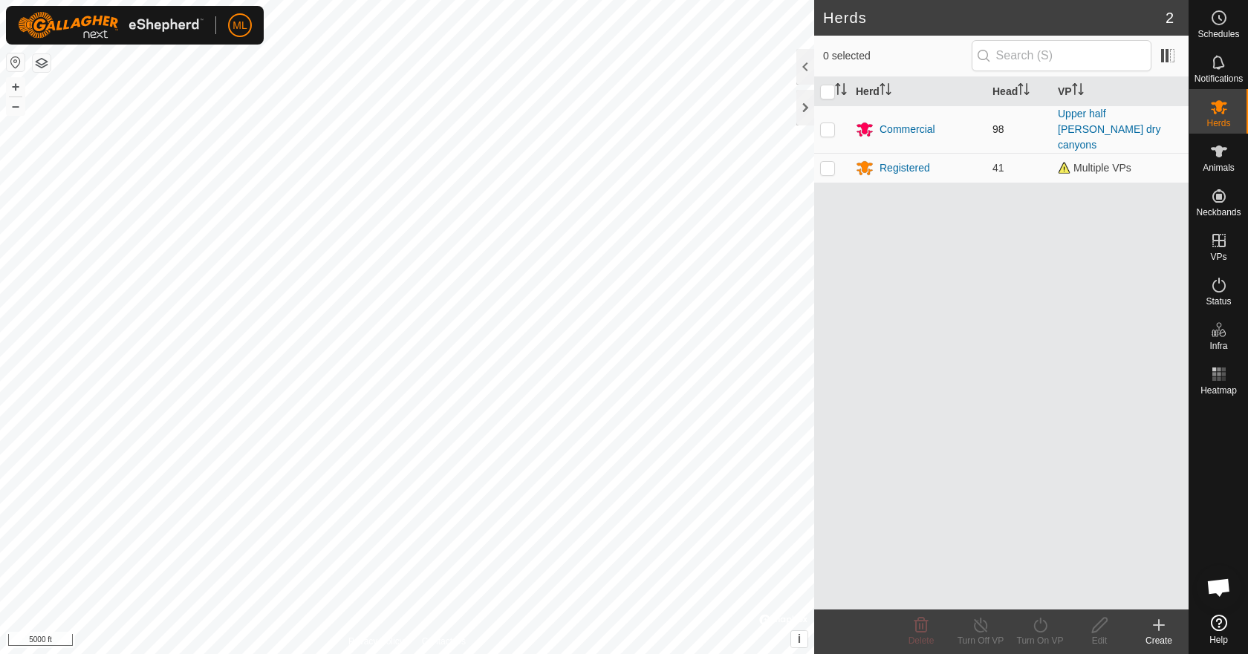
click at [832, 126] on p-checkbox at bounding box center [827, 129] width 15 height 12
checkbox input "true"
click at [807, 108] on div at bounding box center [805, 108] width 18 height 36
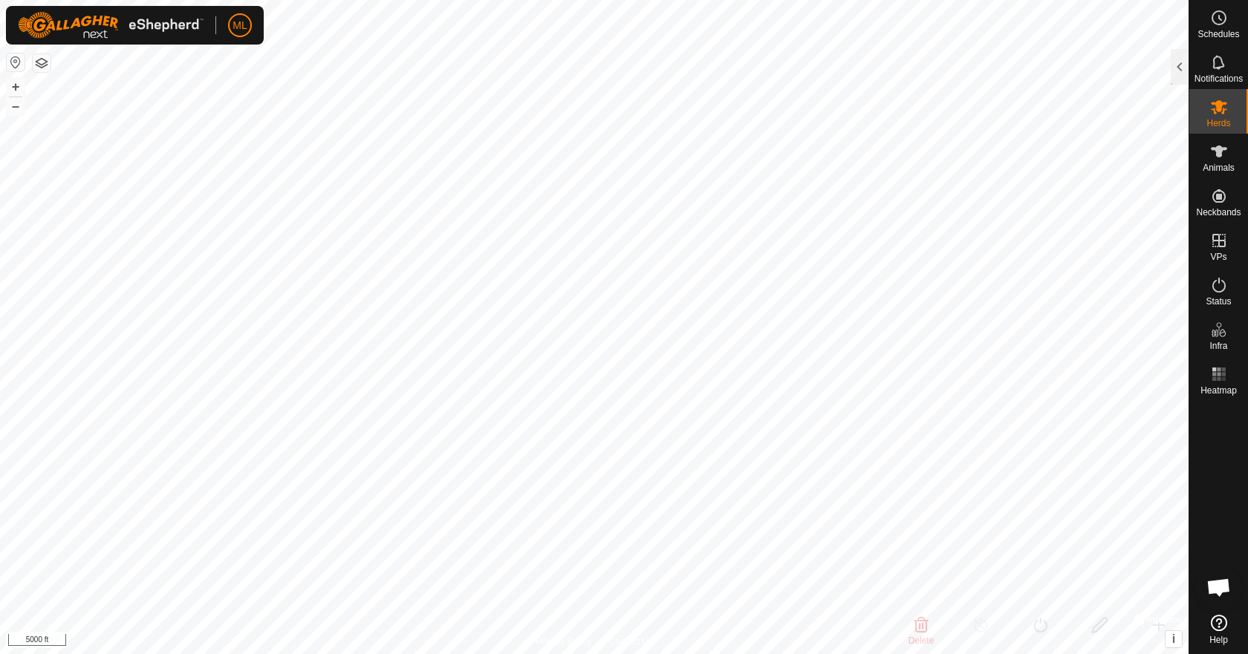
click at [632, 0] on html "ML Schedules Notifications Herds Animals Neckbands VPs Status Infra Heatmap Hel…" at bounding box center [624, 327] width 1248 height 654
